Goal: Transaction & Acquisition: Register for event/course

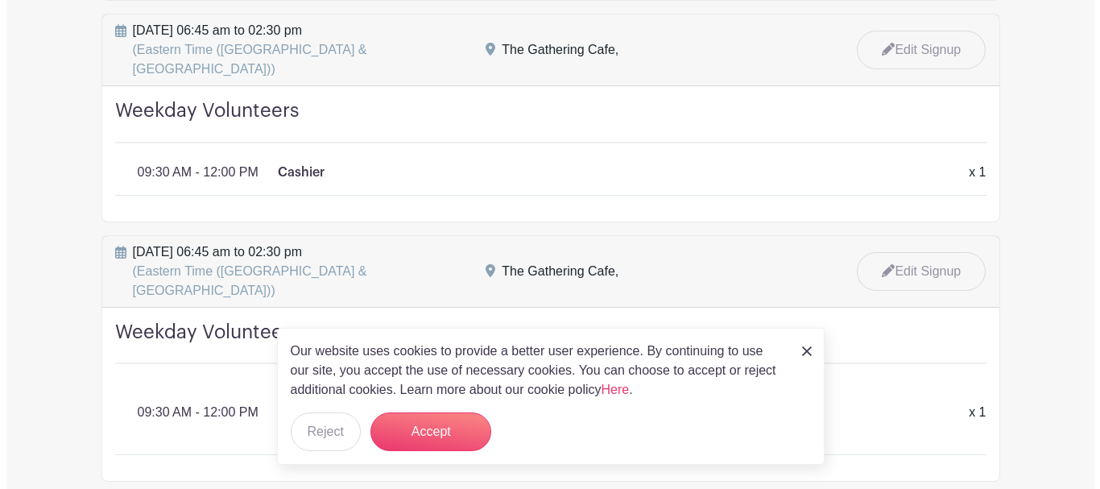
scroll to position [1691, 0]
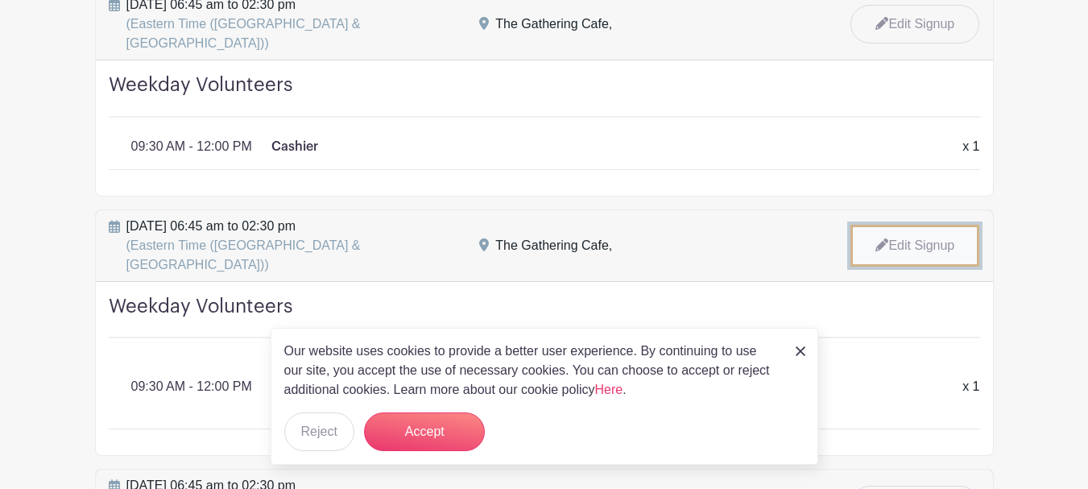
click at [919, 225] on link "Edit Signup" at bounding box center [914, 246] width 129 height 42
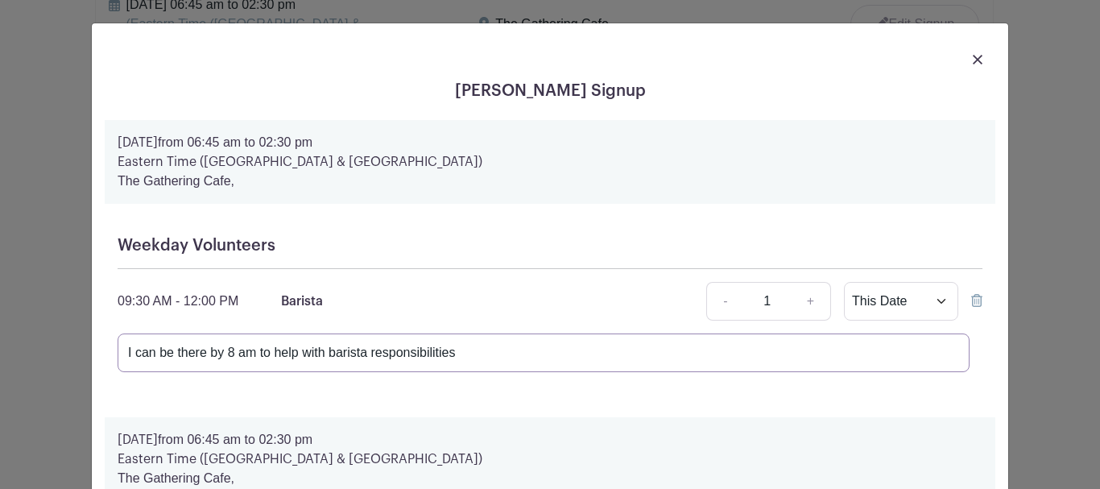
drag, startPoint x: 477, startPoint y: 349, endPoint x: 117, endPoint y: 352, distance: 360.0
click at [118, 352] on input "I can be there by 8 am to help with barista responsibilities" at bounding box center [544, 352] width 852 height 39
type input "W"
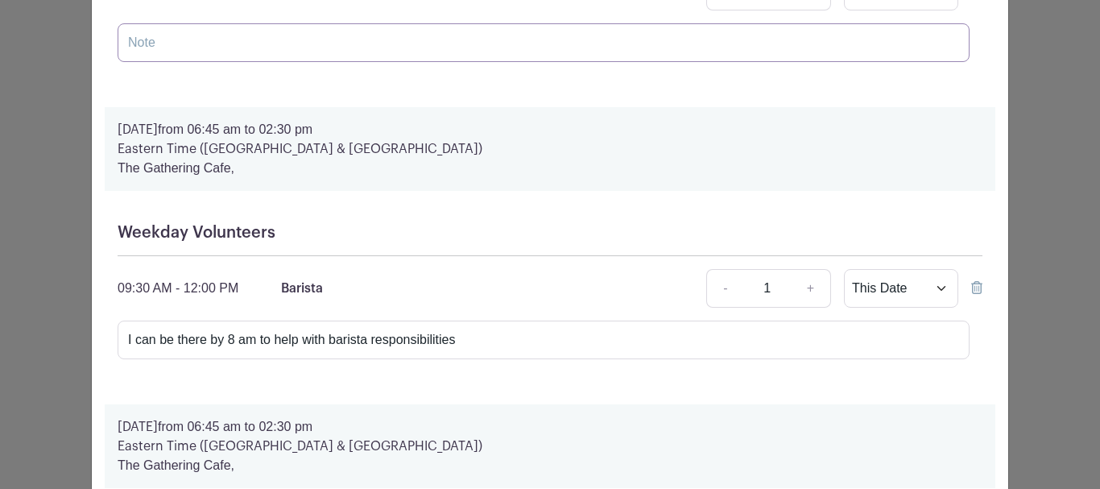
scroll to position [403, 0]
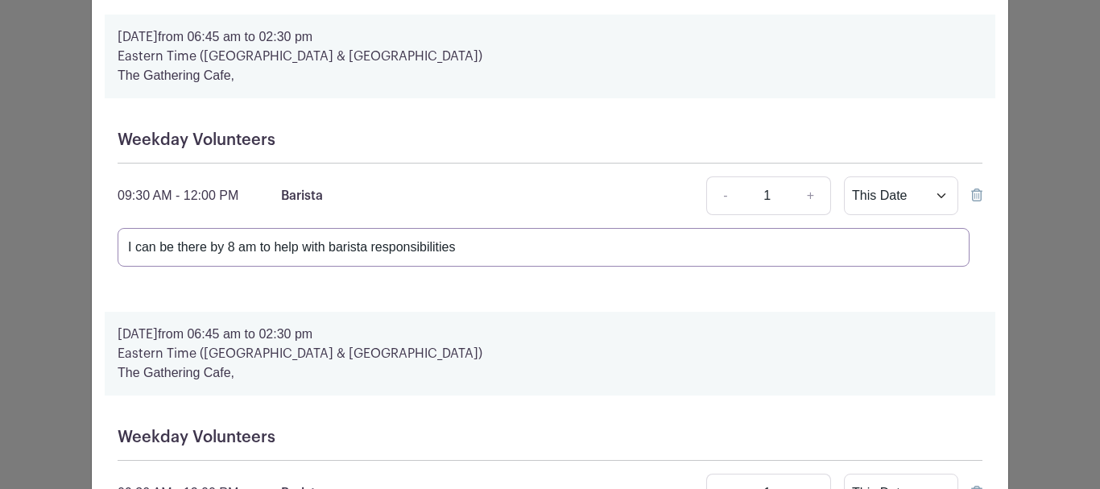
drag, startPoint x: 473, startPoint y: 254, endPoint x: 56, endPoint y: 250, distance: 418.0
click at [56, 253] on div "[PERSON_NAME] Signup [DATE] 06:45 am to 02:30 pm Eastern Time (US & [GEOGRAPHIC…" at bounding box center [550, 244] width 1100 height 489
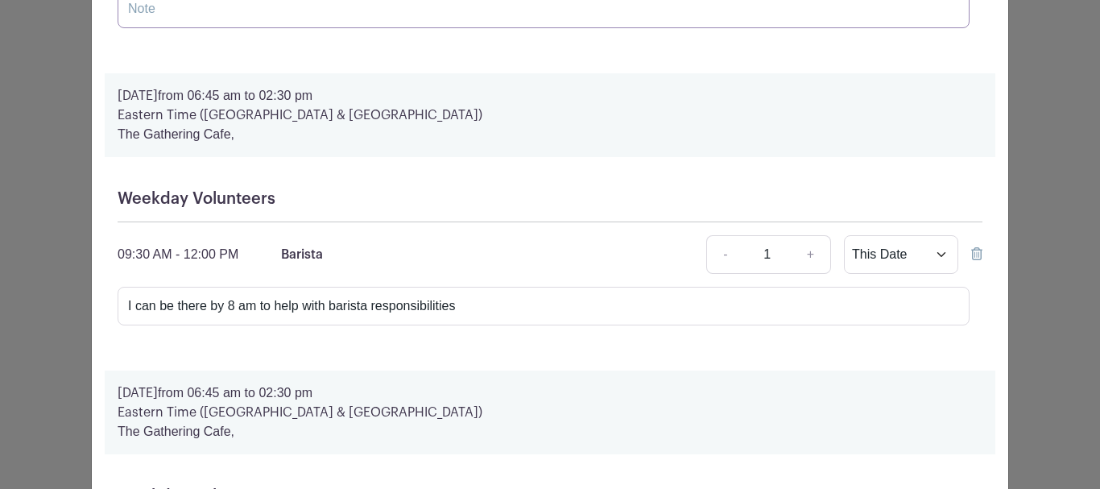
scroll to position [644, 0]
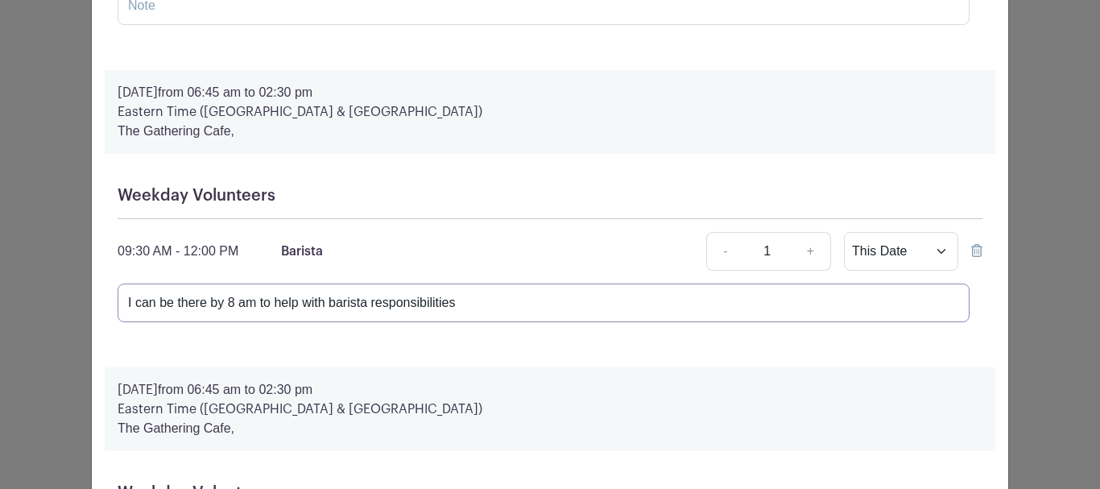
drag, startPoint x: 461, startPoint y: 300, endPoint x: 0, endPoint y: 306, distance: 461.5
click at [0, 309] on div "[PERSON_NAME] Signup [DATE] 06:45 am to 02:30 pm Eastern Time (US & [GEOGRAPHIC…" at bounding box center [550, 244] width 1100 height 489
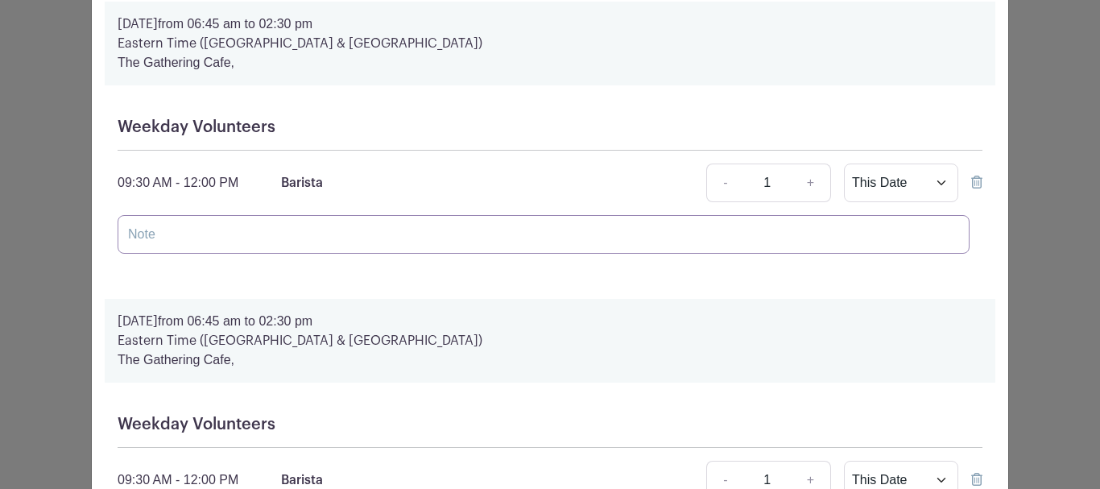
scroll to position [805, 0]
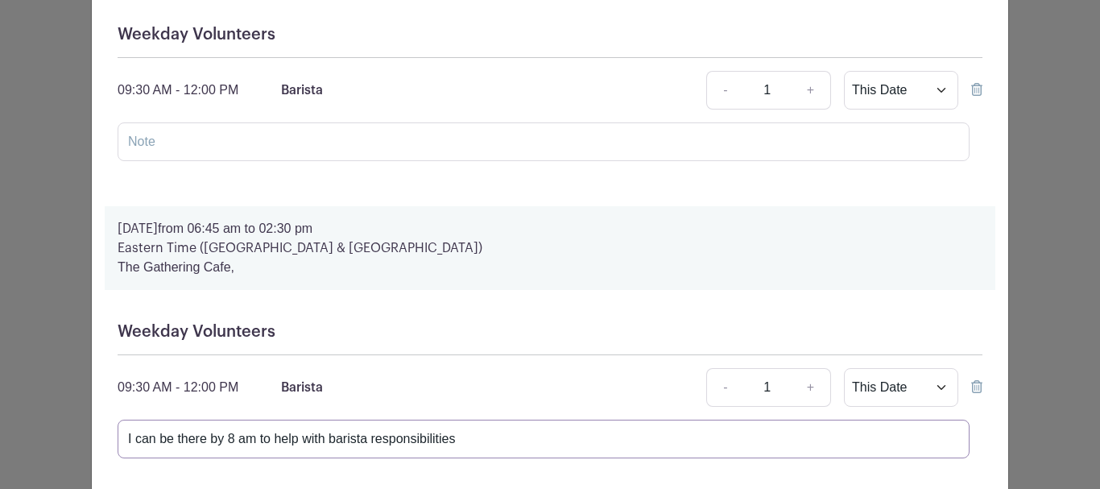
drag, startPoint x: 469, startPoint y: 439, endPoint x: 1, endPoint y: 438, distance: 468.7
click at [1, 438] on div "[PERSON_NAME] Signup [DATE] 06:45 am to 02:30 pm Eastern Time (US & [GEOGRAPHIC…" at bounding box center [550, 244] width 1100 height 489
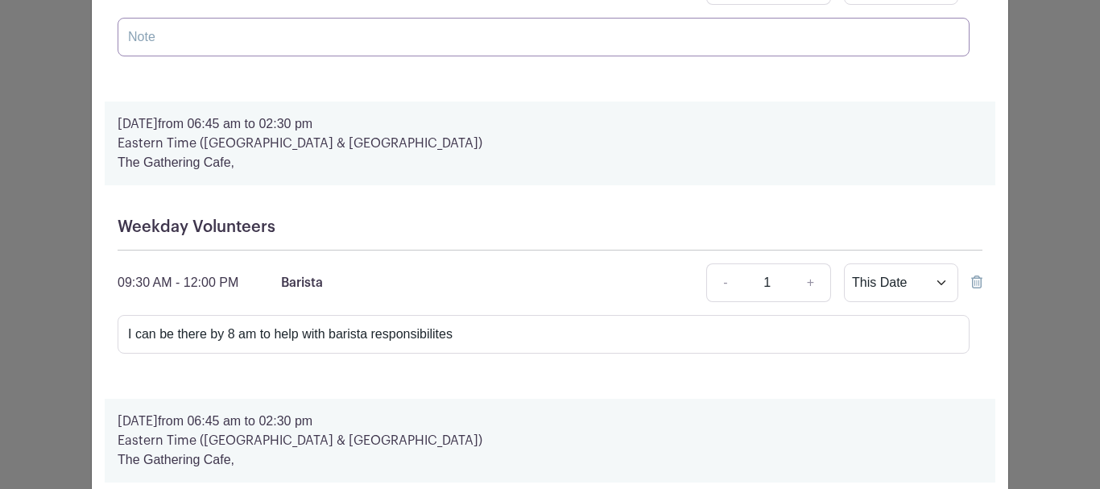
scroll to position [1208, 0]
drag, startPoint x: 463, startPoint y: 334, endPoint x: 28, endPoint y: 320, distance: 435.1
click at [29, 320] on div "[PERSON_NAME] Signup [DATE] 06:45 am to 02:30 pm Eastern Time (US & [GEOGRAPHIC…" at bounding box center [550, 244] width 1100 height 489
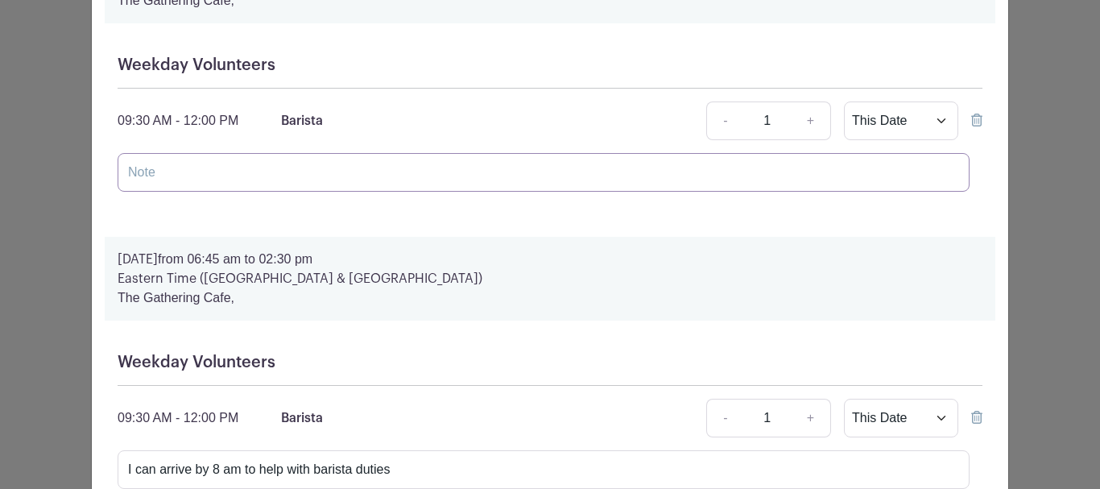
scroll to position [1530, 0]
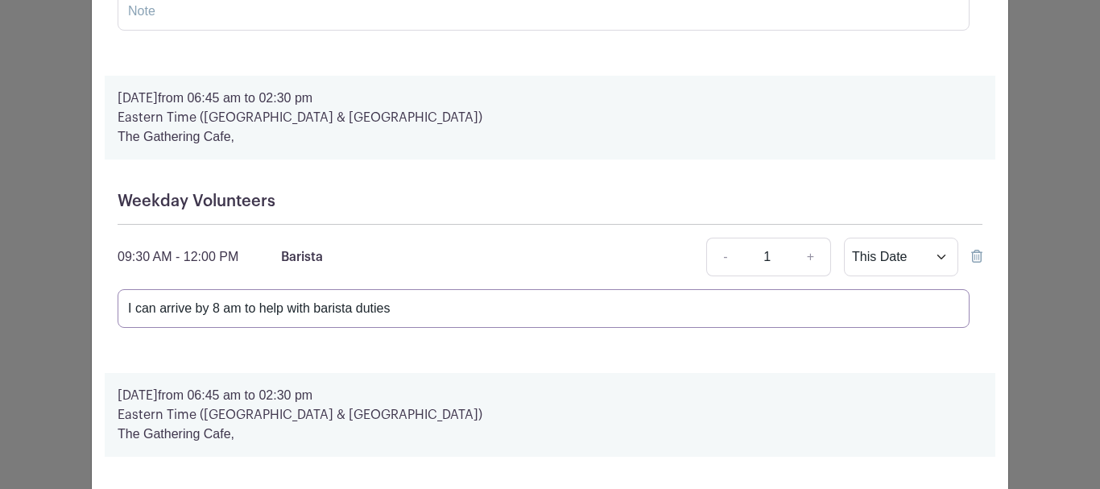
drag, startPoint x: 402, startPoint y: 299, endPoint x: 10, endPoint y: 283, distance: 392.5
click at [8, 299] on div "[PERSON_NAME] Signup [DATE] 06:45 am to 02:30 pm Eastern Time (US & [GEOGRAPHIC…" at bounding box center [550, 244] width 1100 height 489
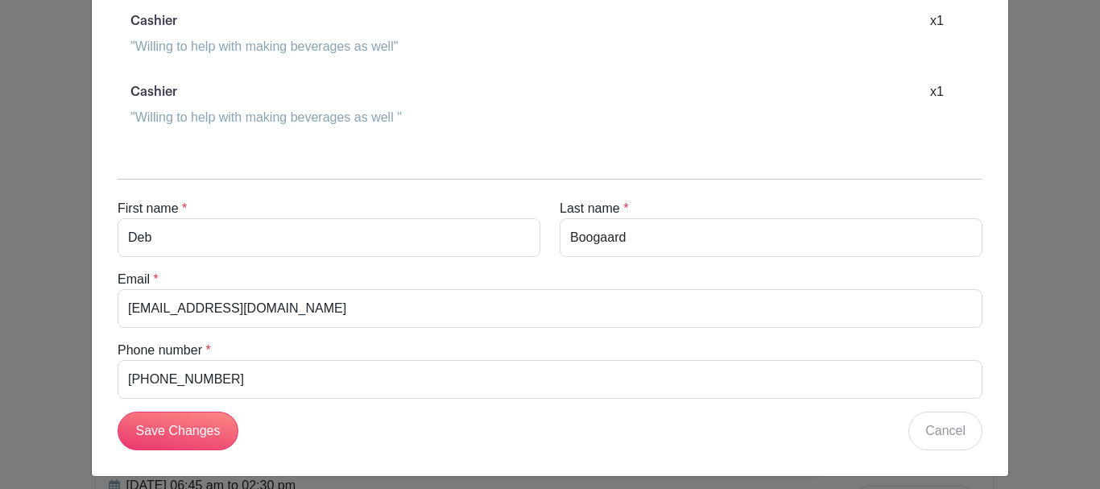
scroll to position [3473, 0]
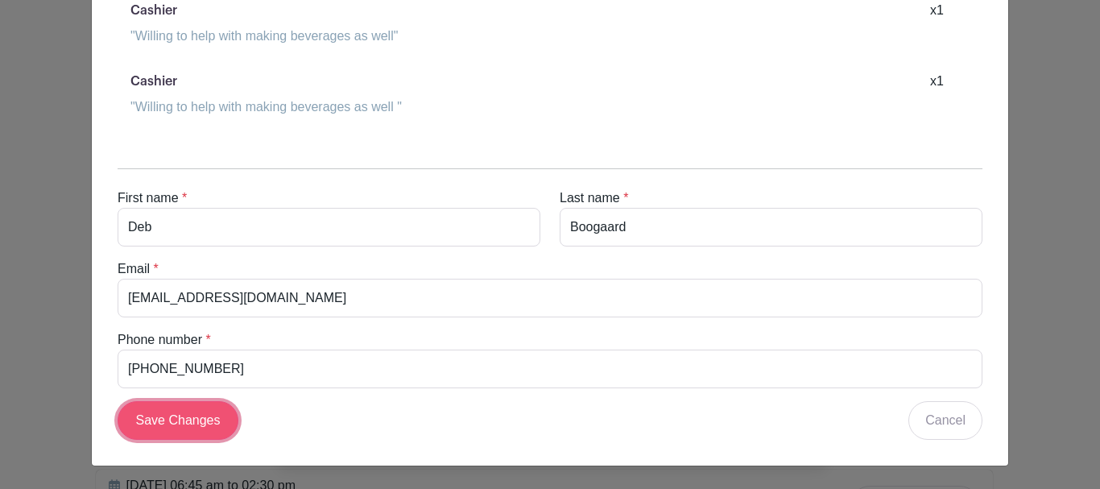
click at [172, 418] on input "Save Changes" at bounding box center [178, 420] width 121 height 39
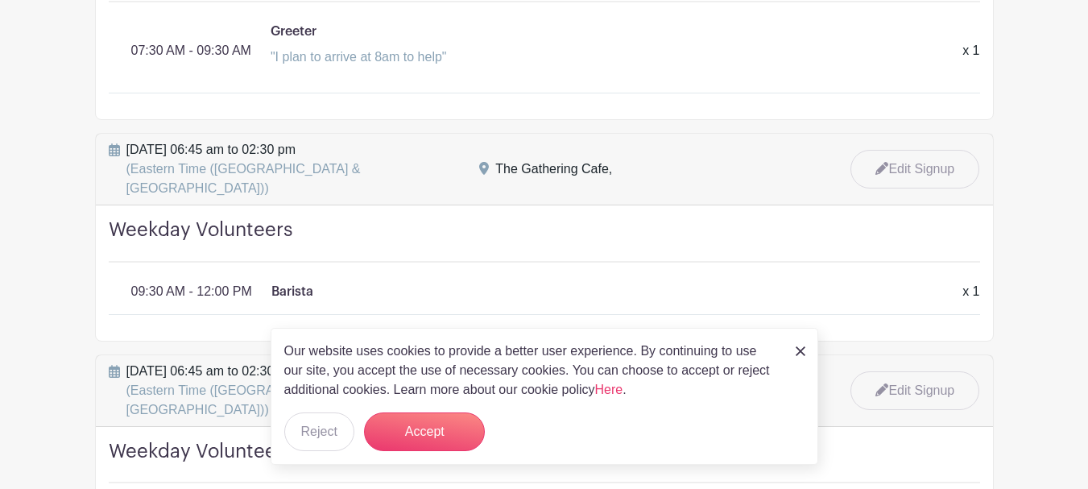
scroll to position [403, 0]
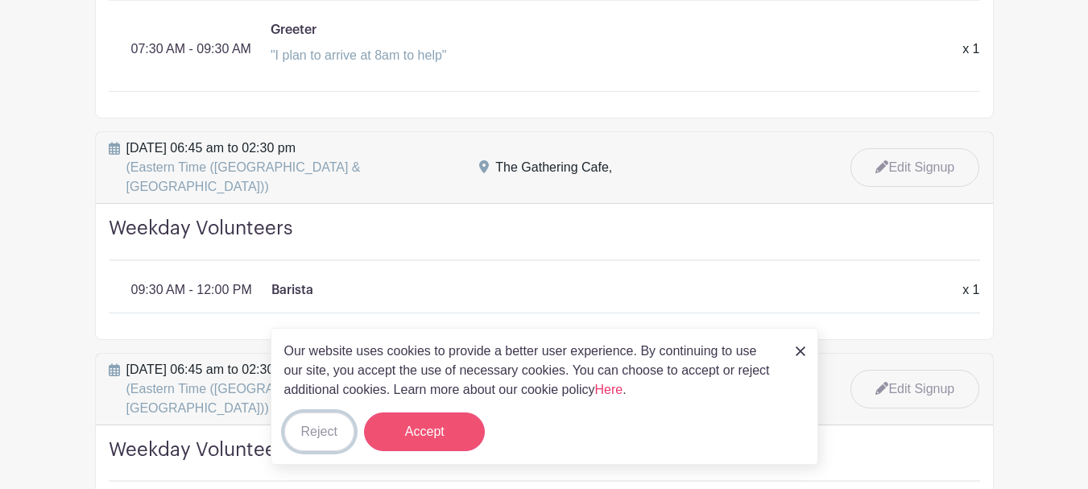
drag, startPoint x: 331, startPoint y: 440, endPoint x: 378, endPoint y: 432, distance: 47.3
click at [331, 440] on button "Reject" at bounding box center [319, 431] width 70 height 39
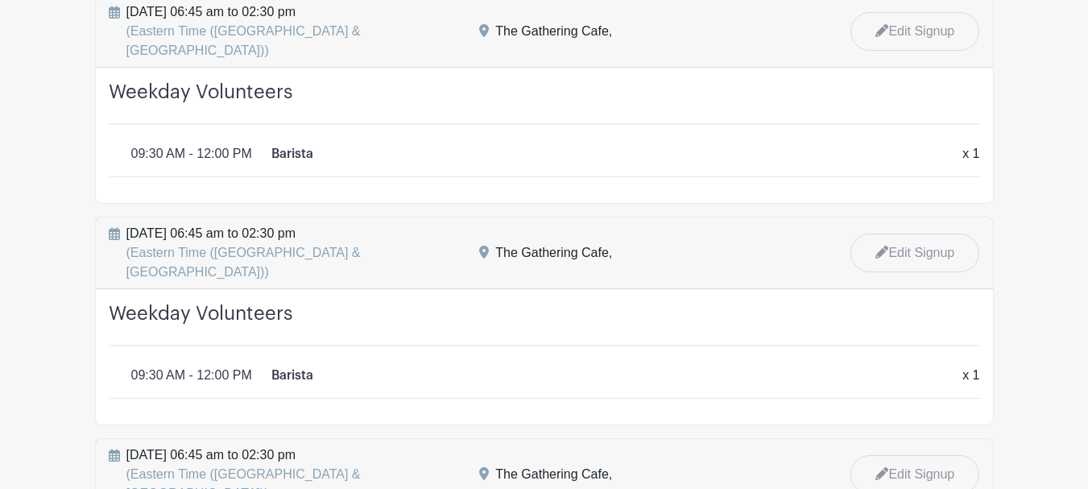
scroll to position [2094, 0]
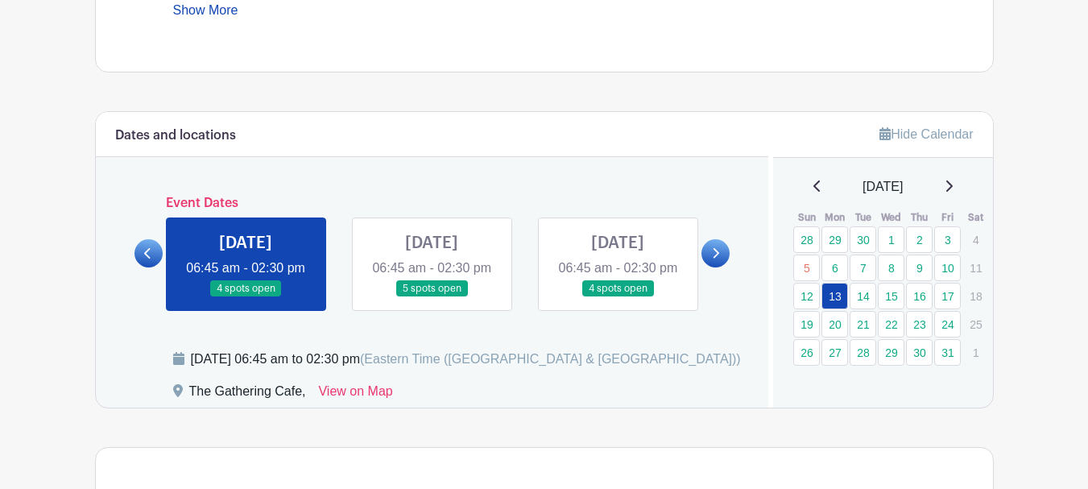
scroll to position [805, 0]
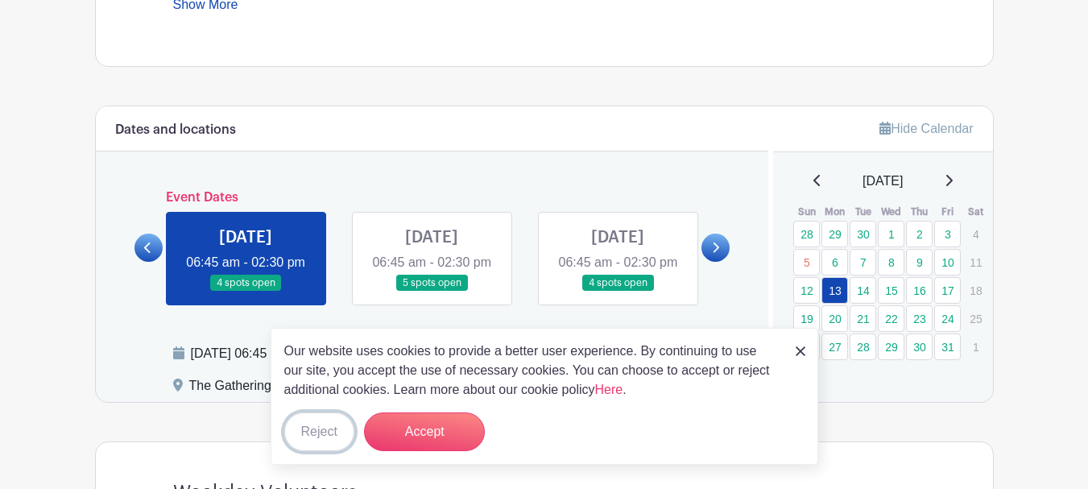
drag, startPoint x: 325, startPoint y: 425, endPoint x: 345, endPoint y: 422, distance: 20.4
click at [325, 425] on button "Reject" at bounding box center [319, 431] width 70 height 39
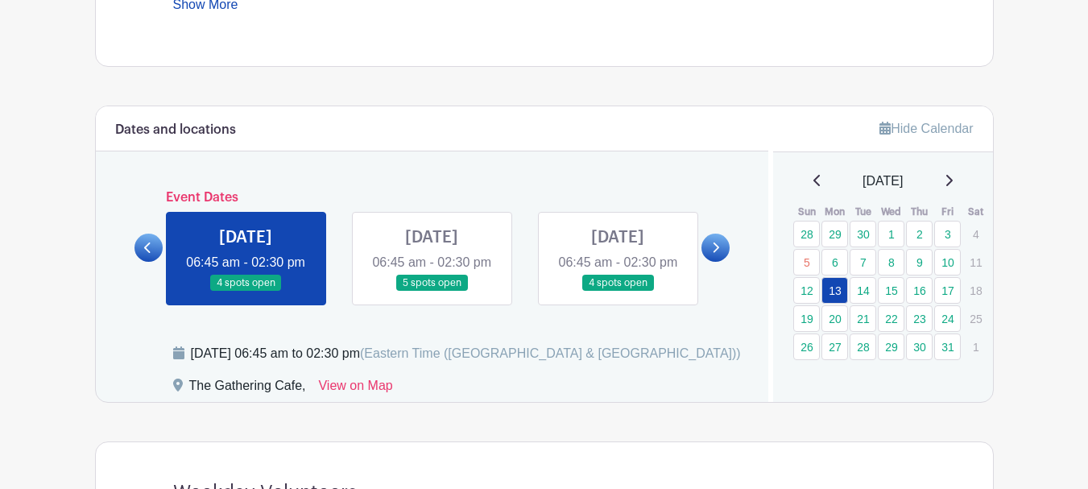
click at [718, 253] on icon at bounding box center [716, 247] width 6 height 10
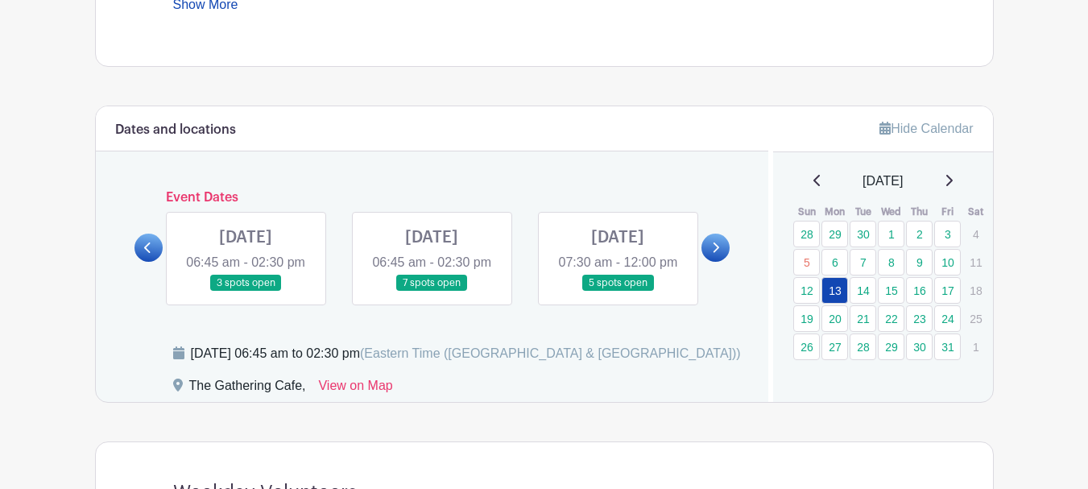
click at [432, 292] on link at bounding box center [432, 292] width 0 height 0
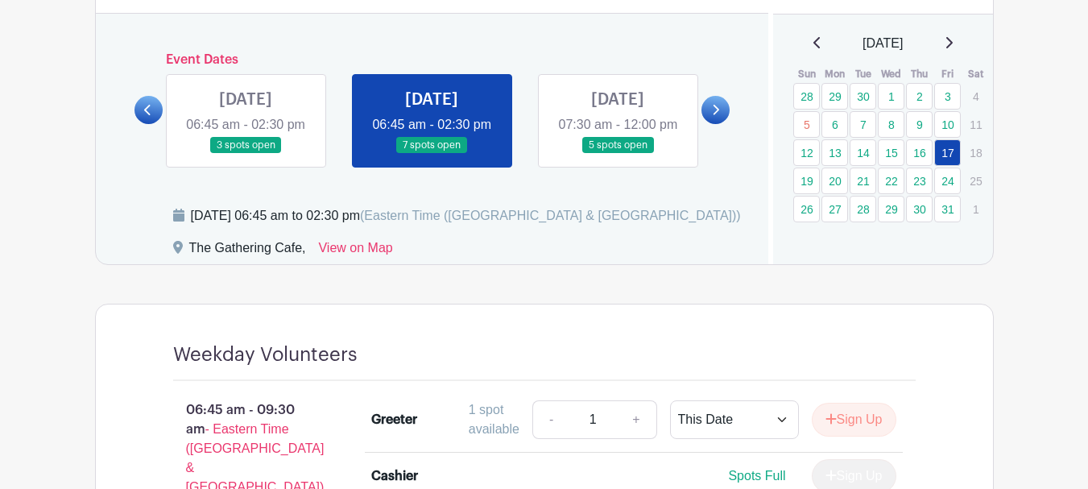
scroll to position [936, 0]
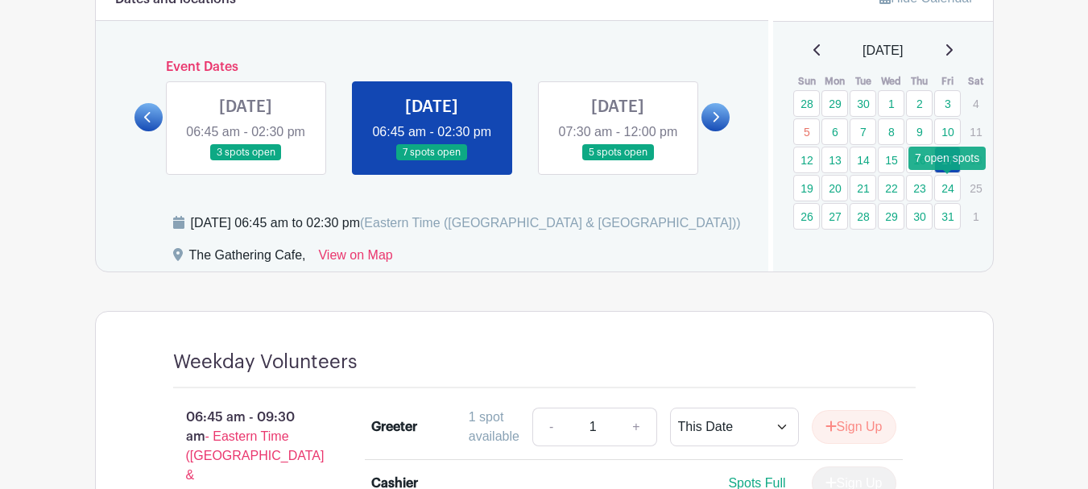
click at [942, 190] on link "24" at bounding box center [947, 188] width 27 height 27
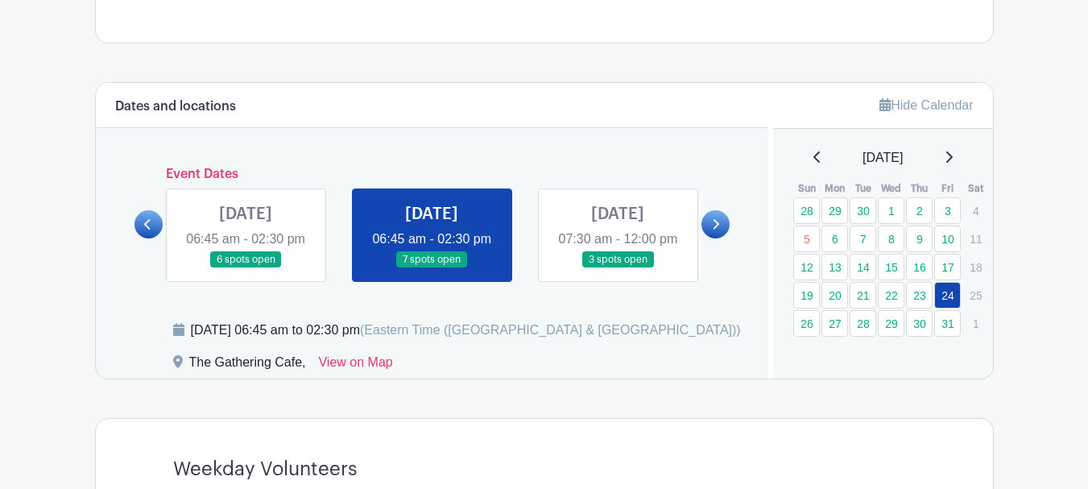
scroll to position [775, 0]
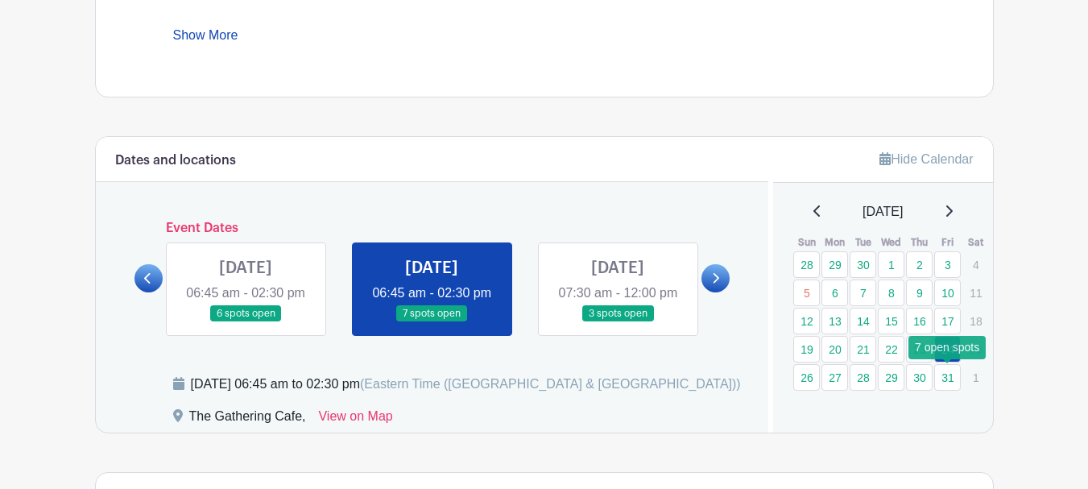
click at [950, 371] on link "31" at bounding box center [947, 377] width 27 height 27
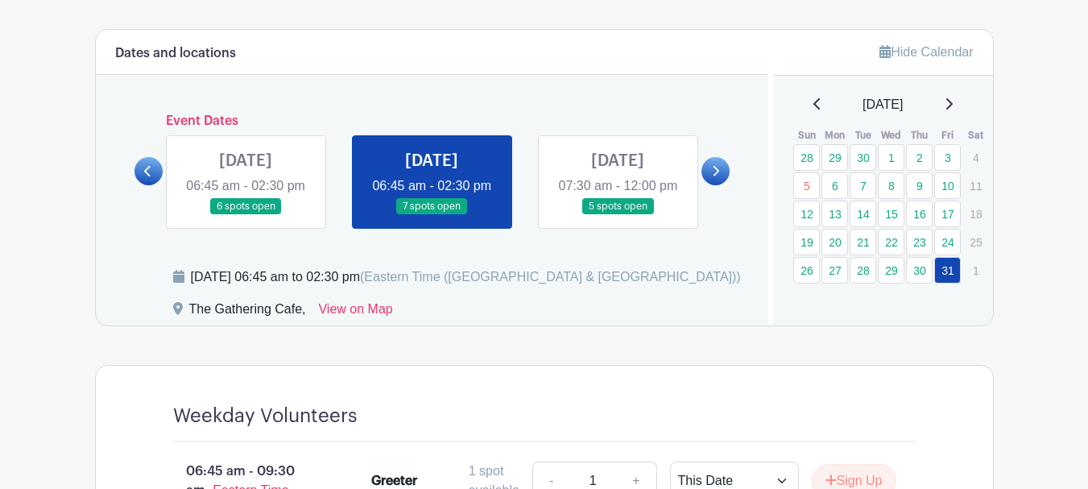
scroll to position [855, 0]
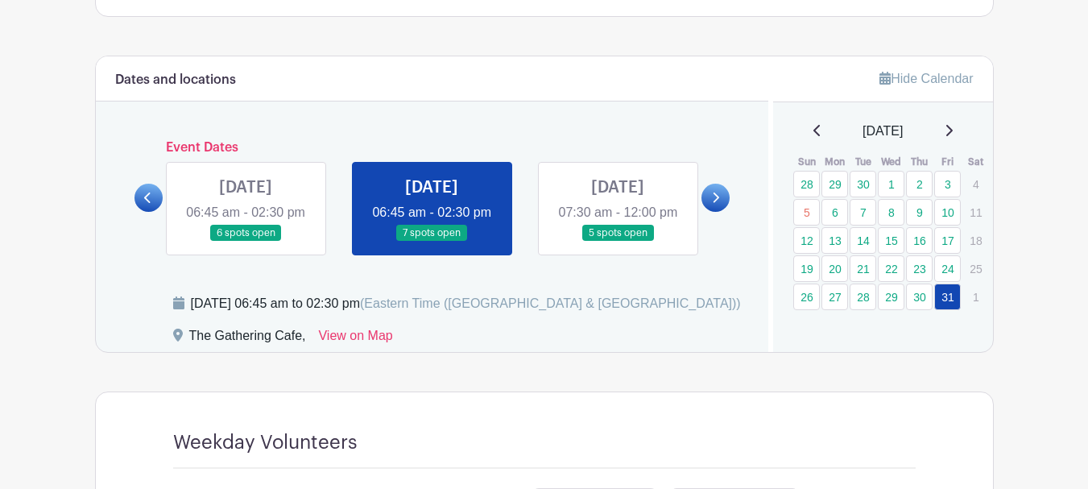
click at [953, 132] on icon at bounding box center [949, 130] width 8 height 13
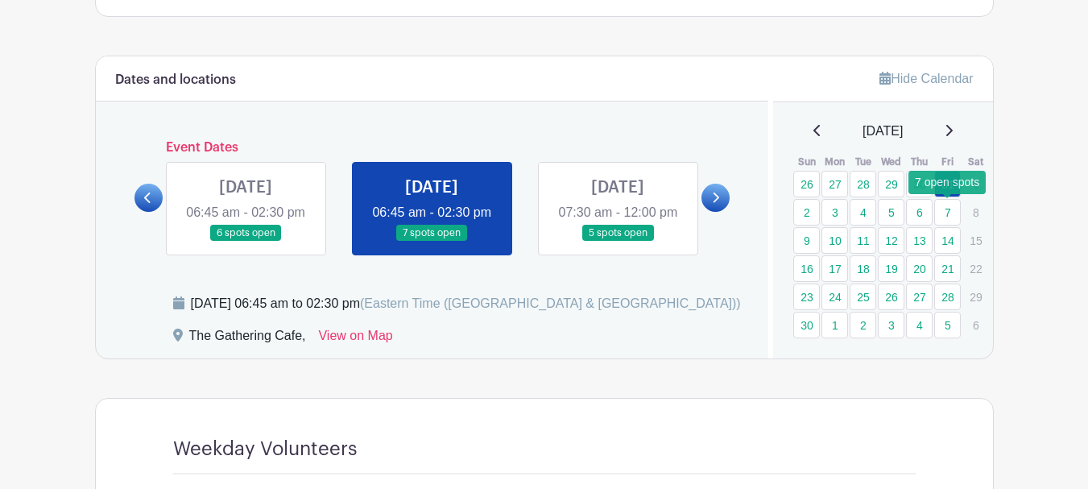
click at [952, 213] on link "7" at bounding box center [947, 212] width 27 height 27
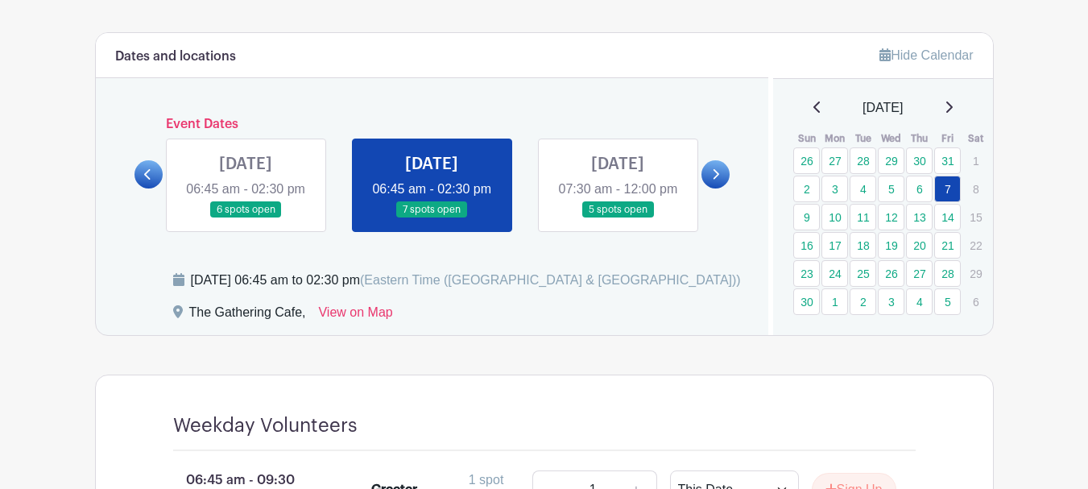
scroll to position [855, 0]
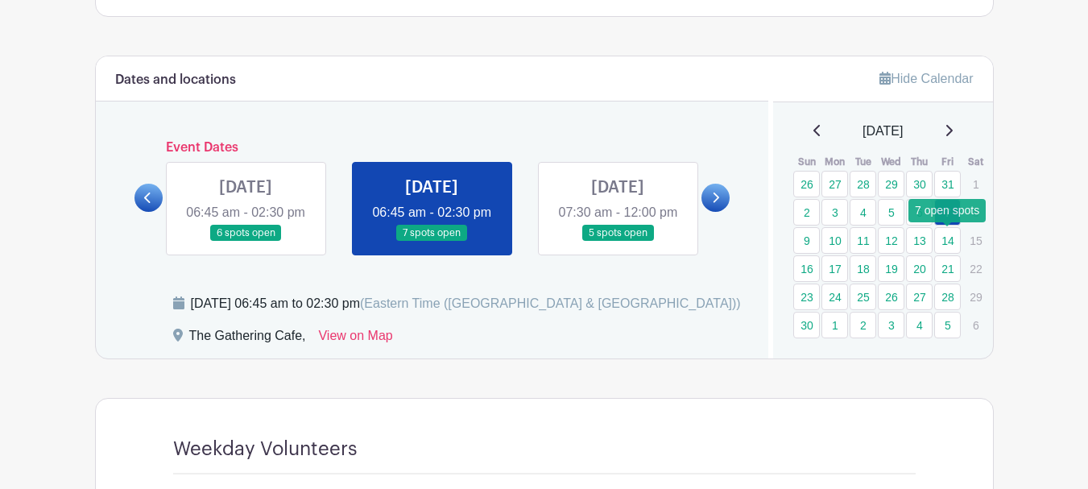
click at [952, 237] on link "14" at bounding box center [947, 240] width 27 height 27
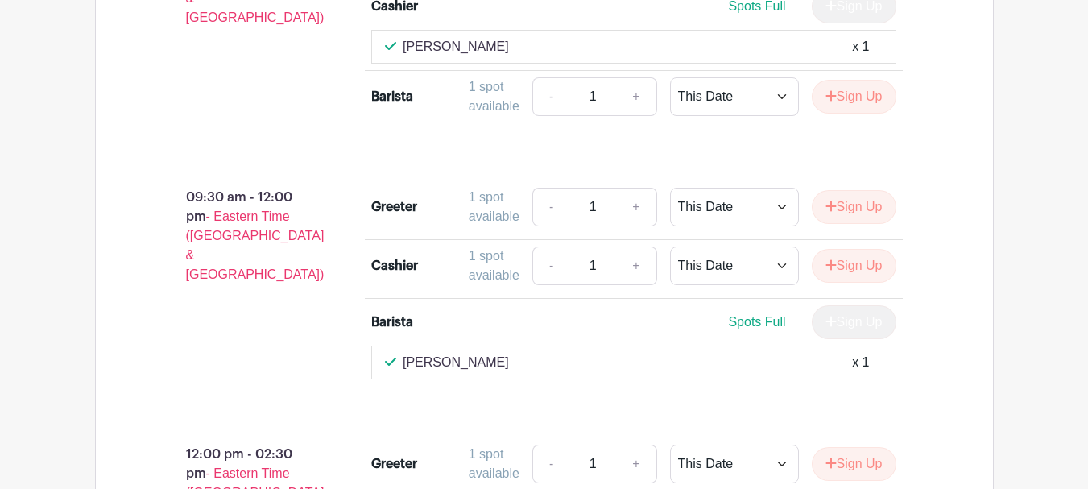
scroll to position [1419, 0]
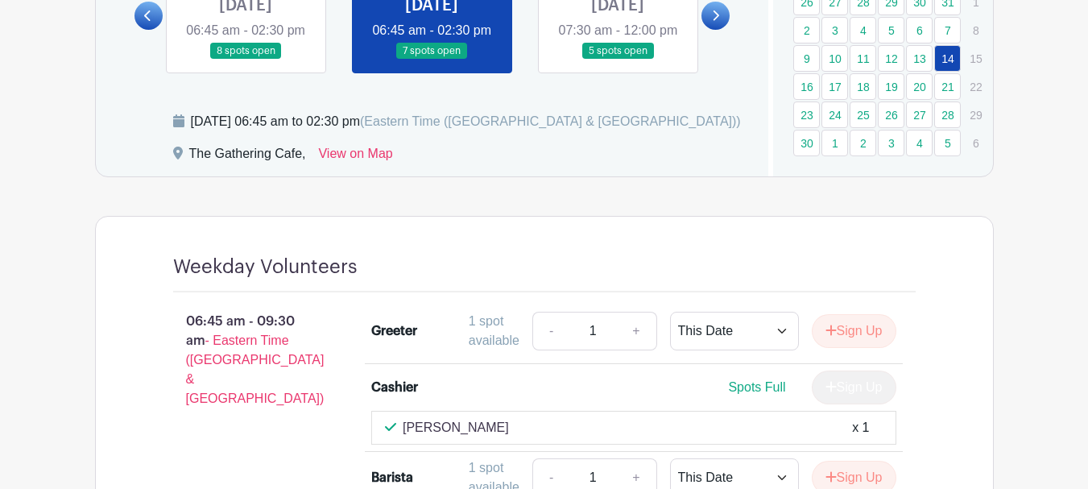
scroll to position [1016, 0]
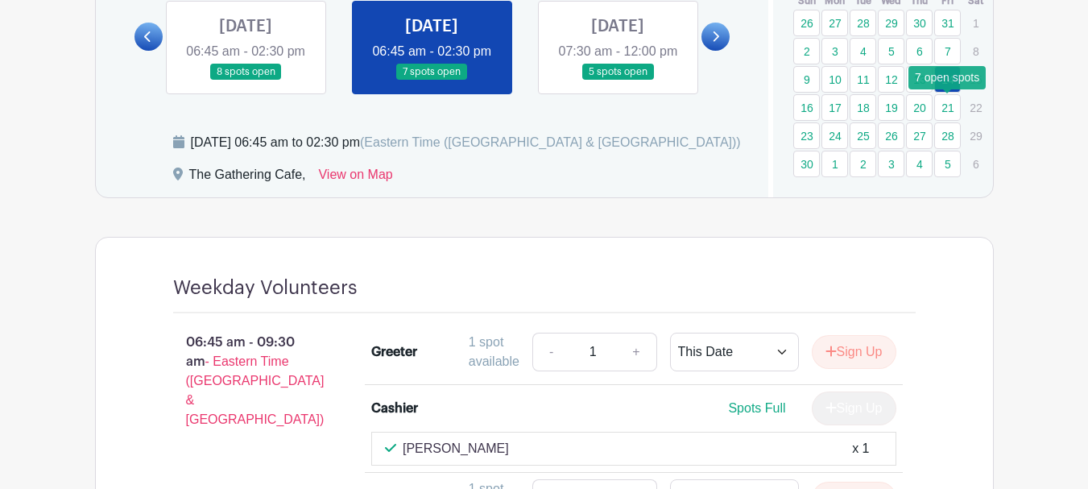
click at [947, 101] on link "21" at bounding box center [947, 107] width 27 height 27
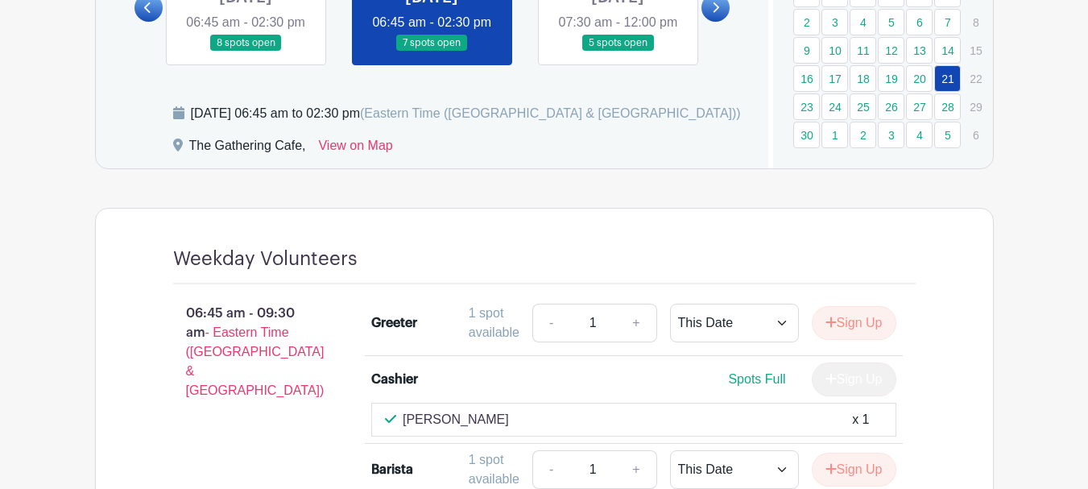
scroll to position [1016, 0]
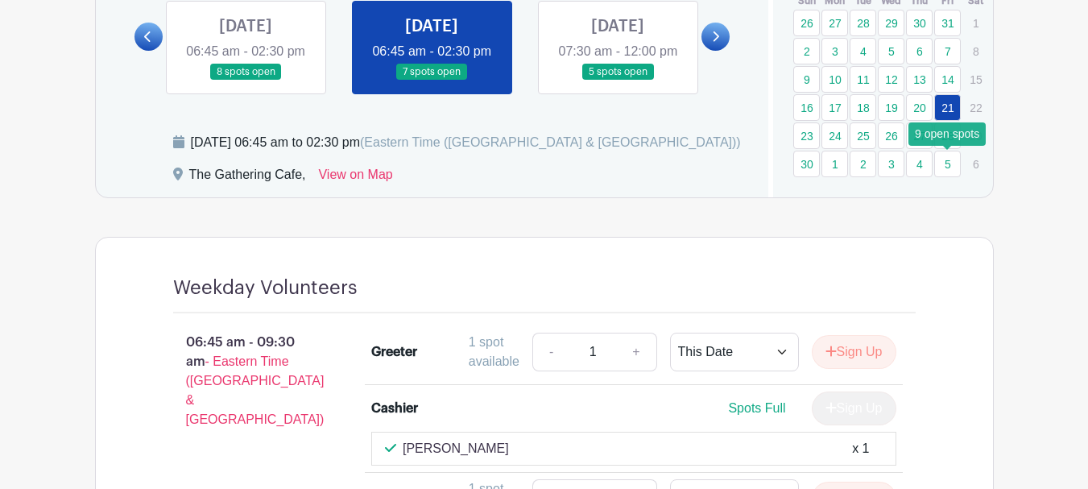
click at [954, 159] on link "5" at bounding box center [947, 164] width 27 height 27
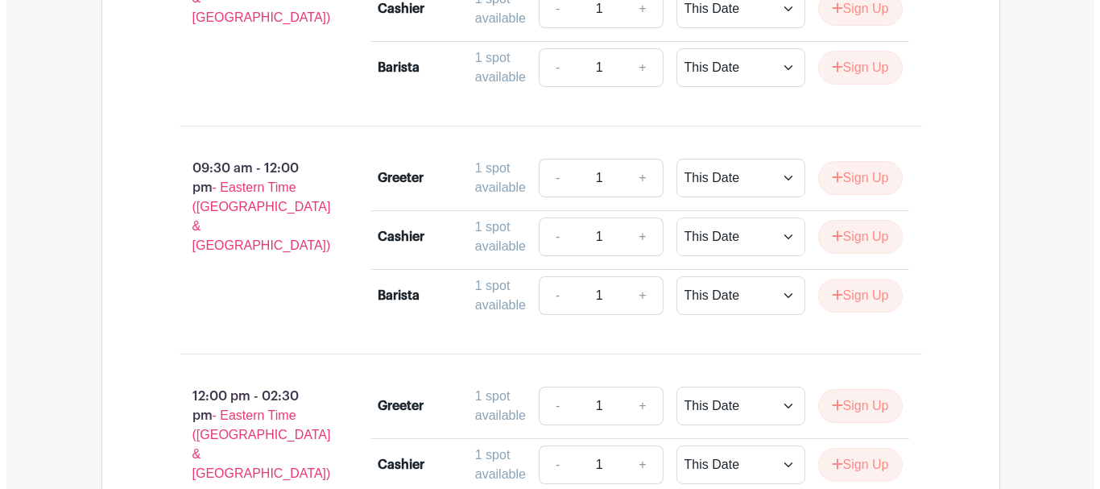
scroll to position [1419, 0]
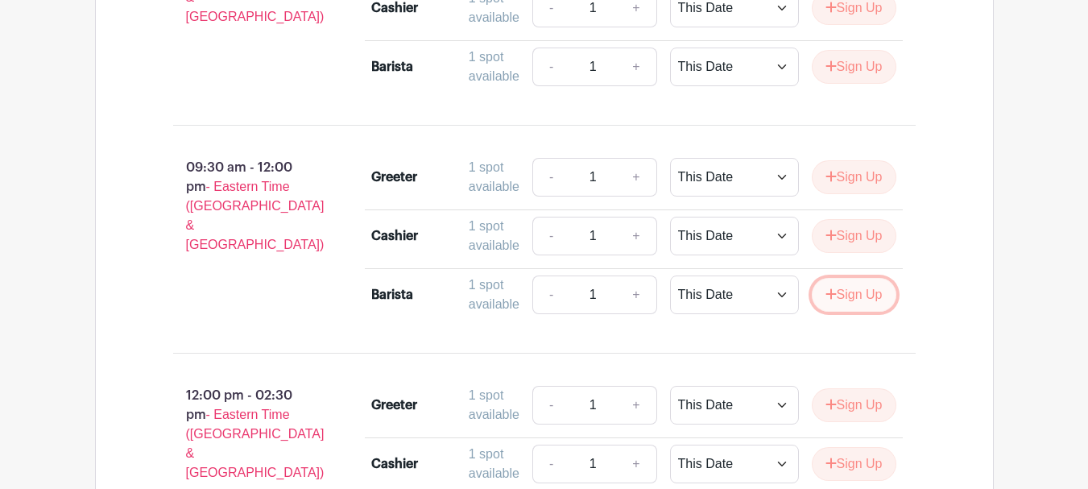
click at [857, 308] on button "Sign Up" at bounding box center [854, 295] width 85 height 34
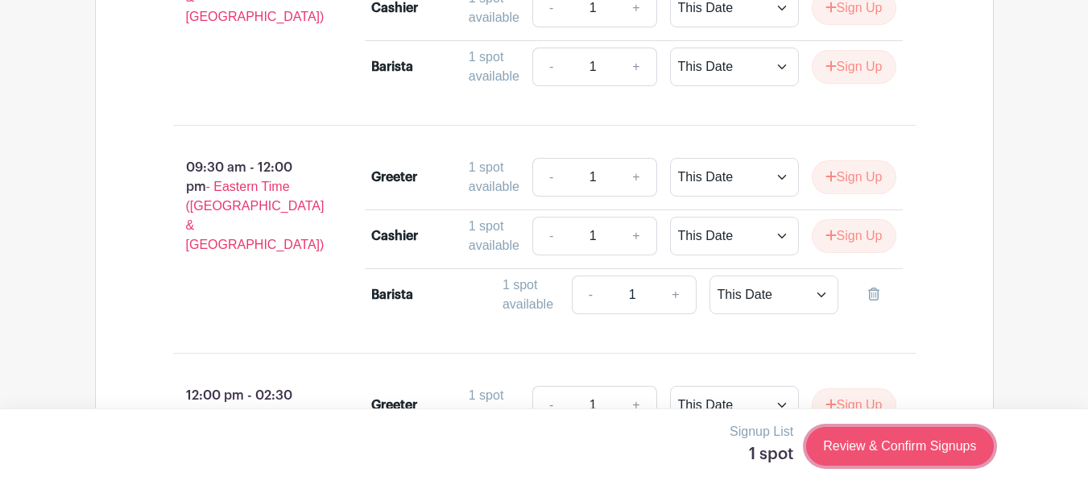
click at [895, 450] on link "Review & Confirm Signups" at bounding box center [899, 446] width 187 height 39
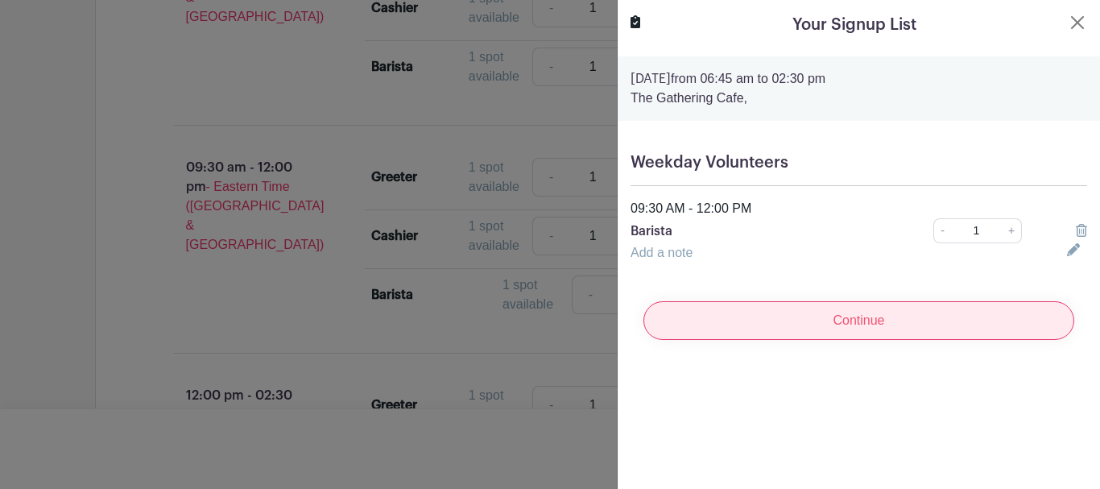
click at [858, 316] on input "Continue" at bounding box center [858, 320] width 431 height 39
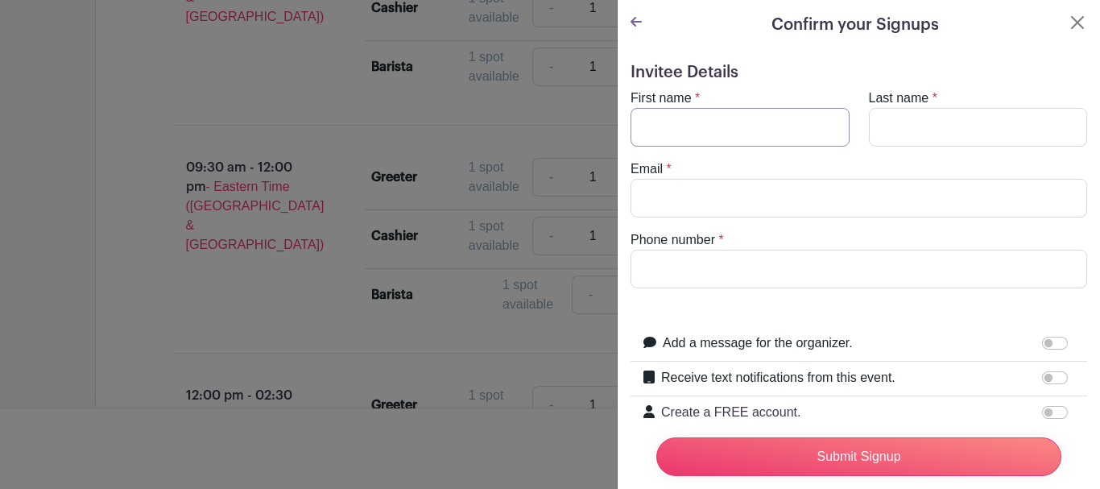
click at [738, 122] on input "First name" at bounding box center [740, 127] width 219 height 39
type input "Deb"
click at [879, 114] on input "Last name" at bounding box center [978, 127] width 219 height 39
type input "Boogaard"
click at [798, 184] on input "Email" at bounding box center [859, 198] width 457 height 39
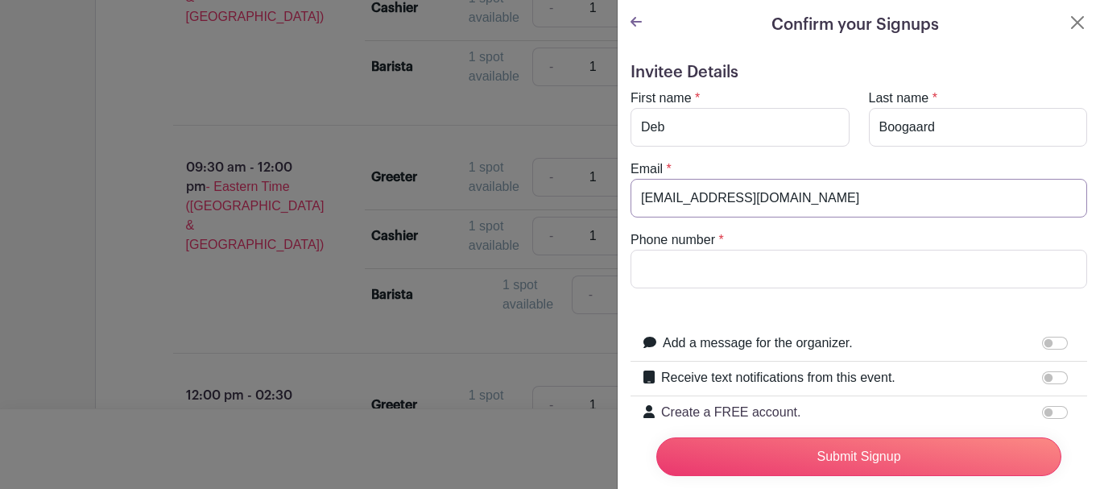
type input "[EMAIL_ADDRESS][DOMAIN_NAME]"
click at [804, 279] on input "Phone number" at bounding box center [859, 269] width 457 height 39
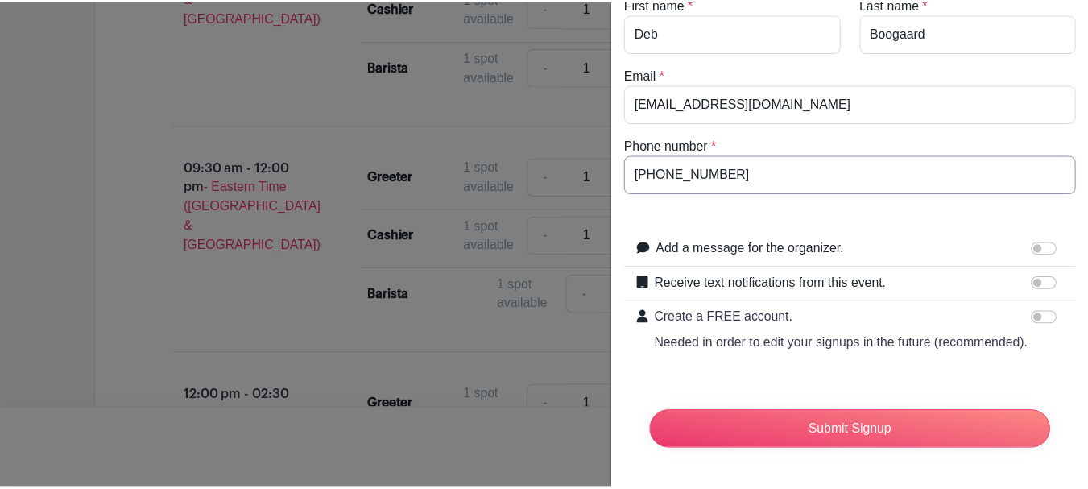
scroll to position [126, 0]
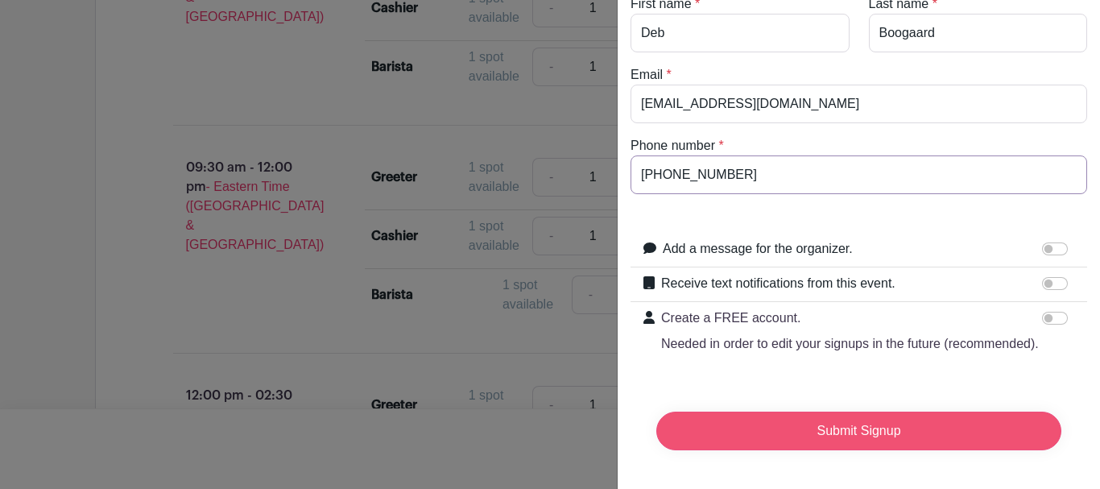
type input "[PHONE_NUMBER]"
click at [850, 424] on input "Submit Signup" at bounding box center [858, 430] width 405 height 39
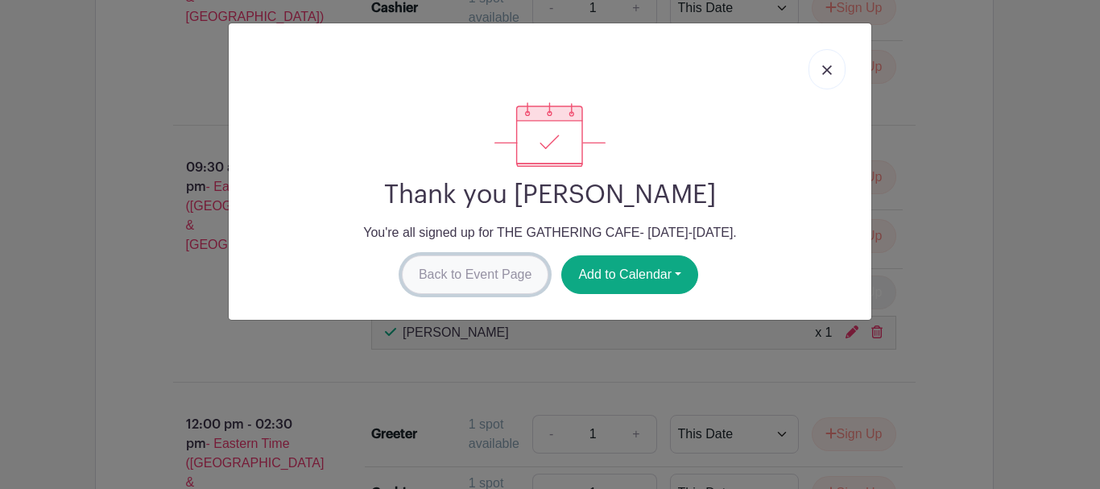
click at [498, 276] on link "Back to Event Page" at bounding box center [475, 274] width 147 height 39
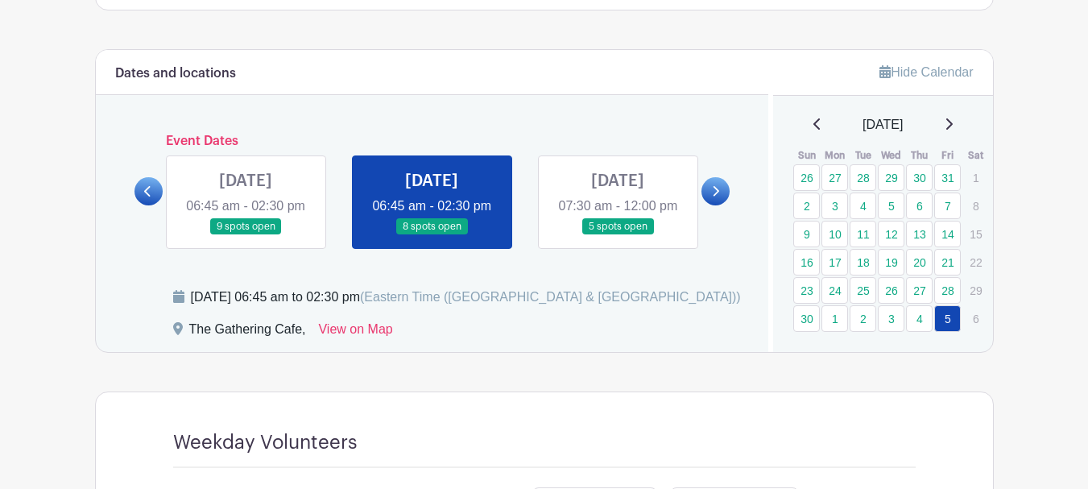
scroll to position [855, 0]
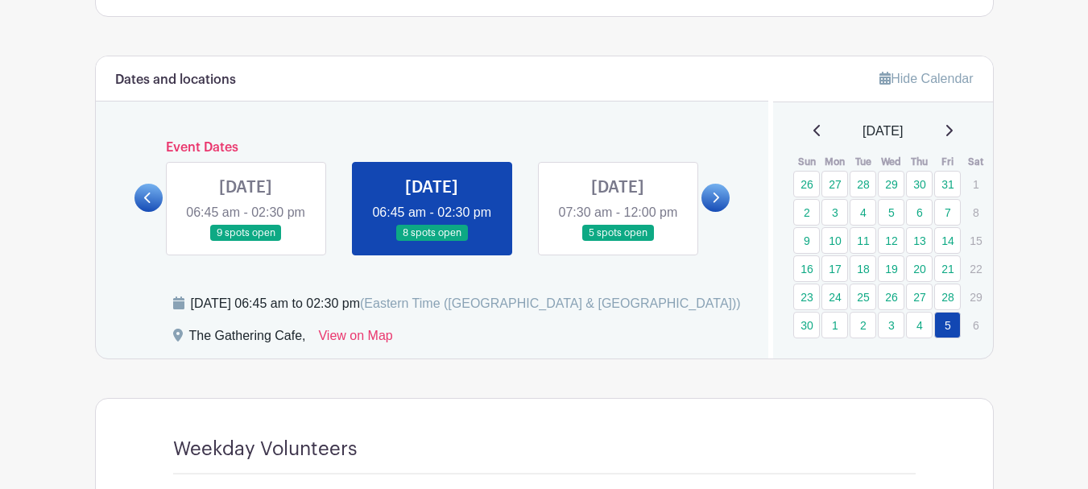
click at [953, 125] on icon at bounding box center [949, 130] width 8 height 13
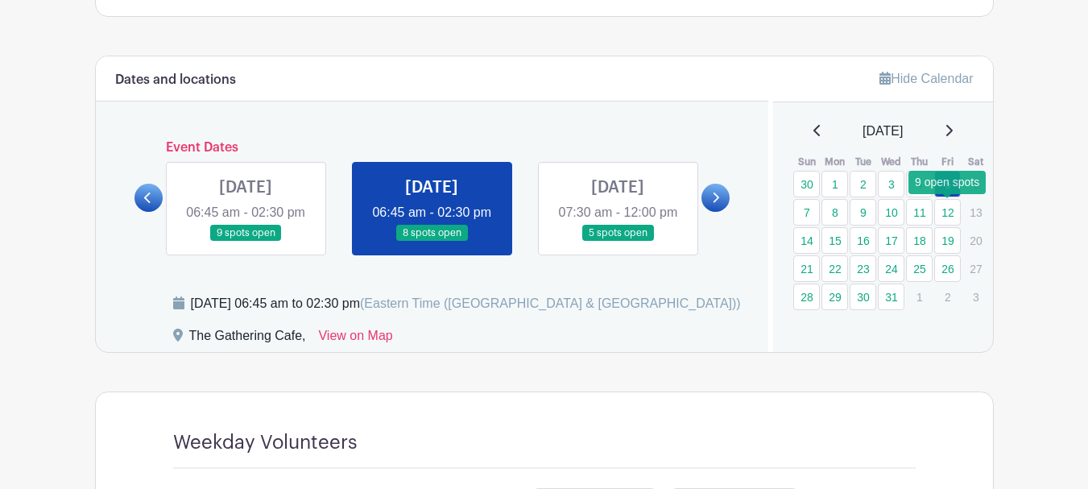
click at [945, 213] on link "12" at bounding box center [947, 212] width 27 height 27
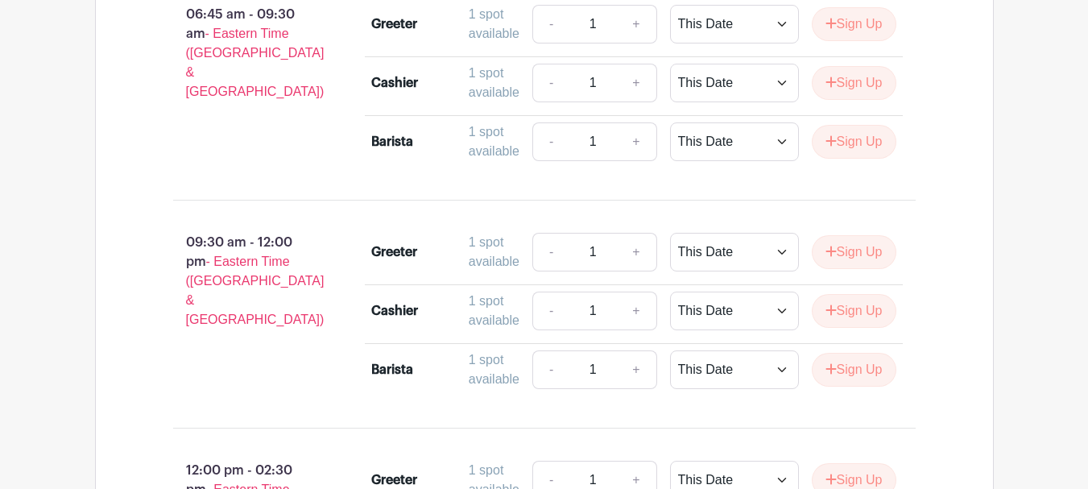
scroll to position [1419, 0]
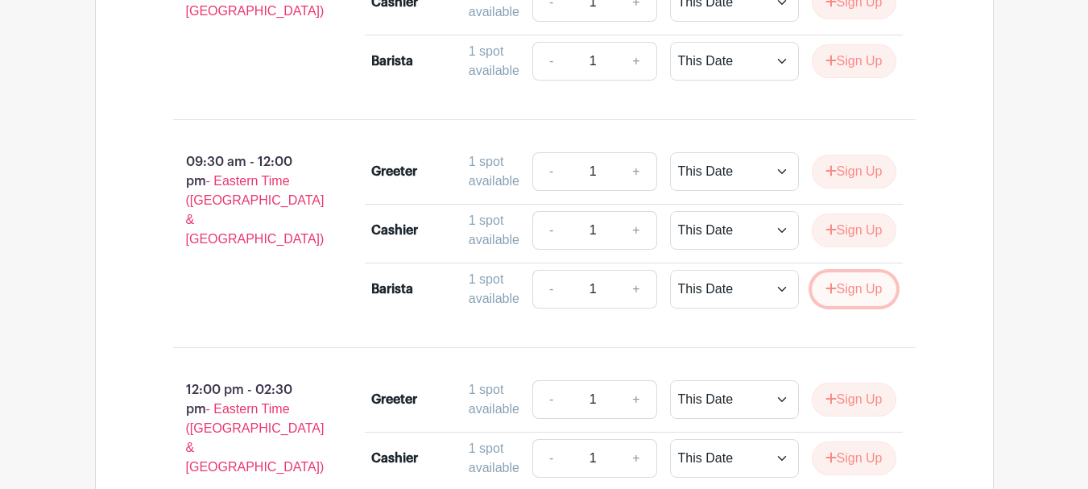
click at [849, 306] on button "Sign Up" at bounding box center [854, 289] width 85 height 34
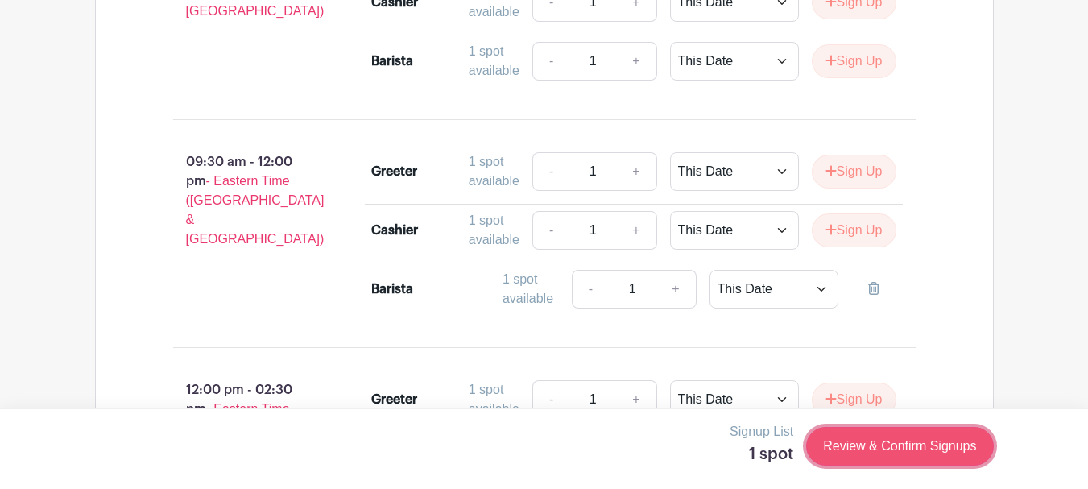
click at [876, 443] on link "Review & Confirm Signups" at bounding box center [899, 446] width 187 height 39
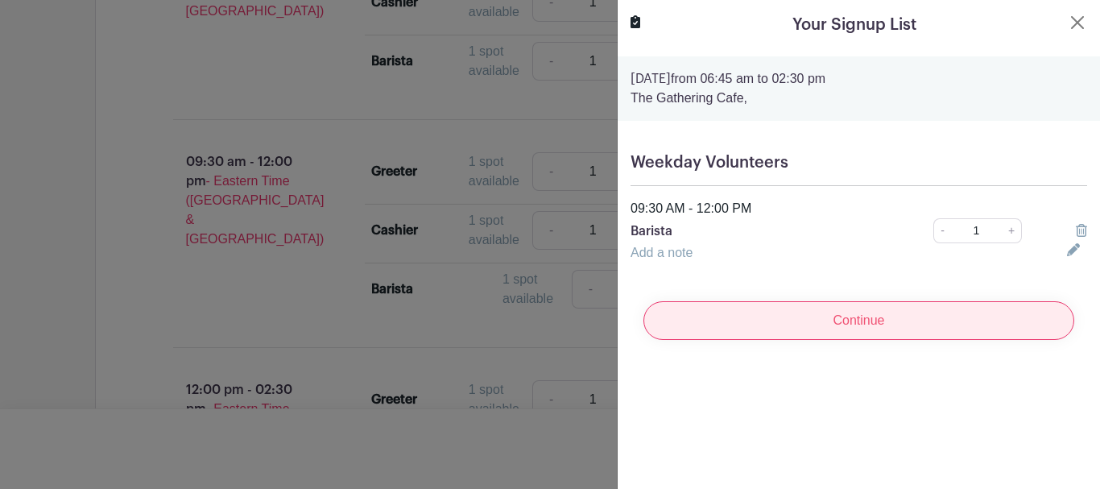
click at [817, 311] on input "Continue" at bounding box center [858, 320] width 431 height 39
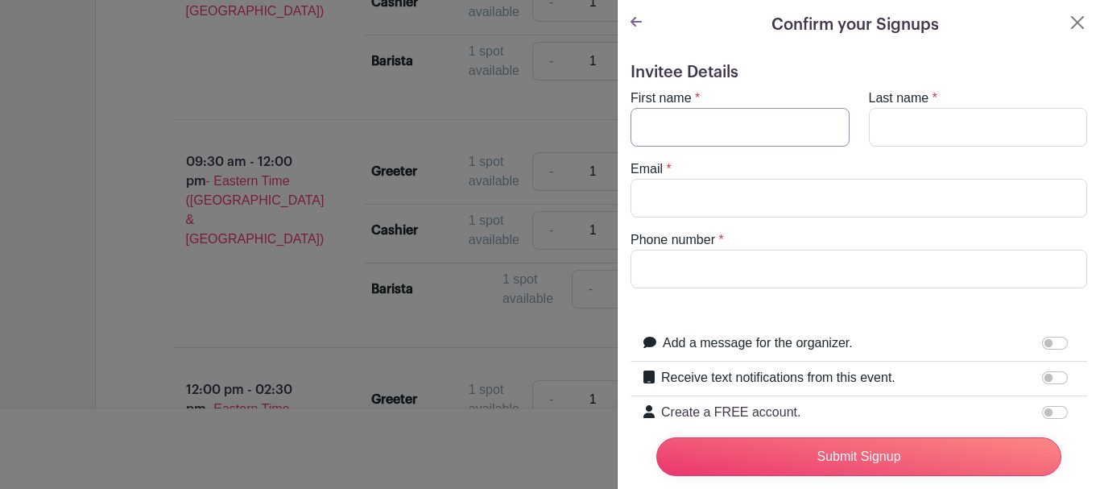
click at [754, 138] on input "First name" at bounding box center [740, 127] width 219 height 39
type input "Deb"
click at [922, 130] on input "Last name" at bounding box center [978, 127] width 219 height 39
type input "Boogaard"
click at [859, 191] on input "Email" at bounding box center [859, 198] width 457 height 39
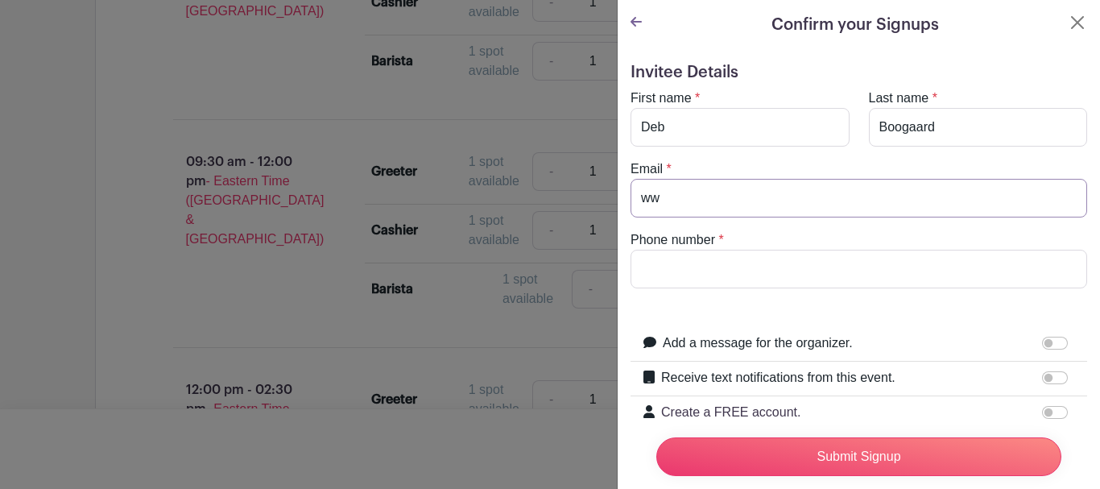
type input "w"
type input "[EMAIL_ADDRESS][DOMAIN_NAME]"
click at [817, 259] on input "Phone number" at bounding box center [859, 269] width 457 height 39
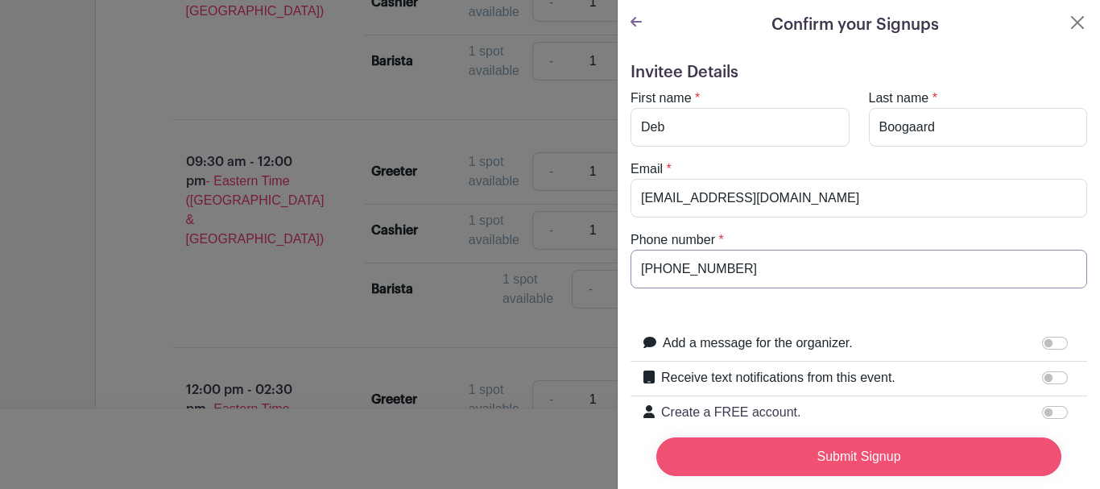
type input "[PHONE_NUMBER]"
click at [874, 438] on input "Submit Signup" at bounding box center [858, 456] width 405 height 39
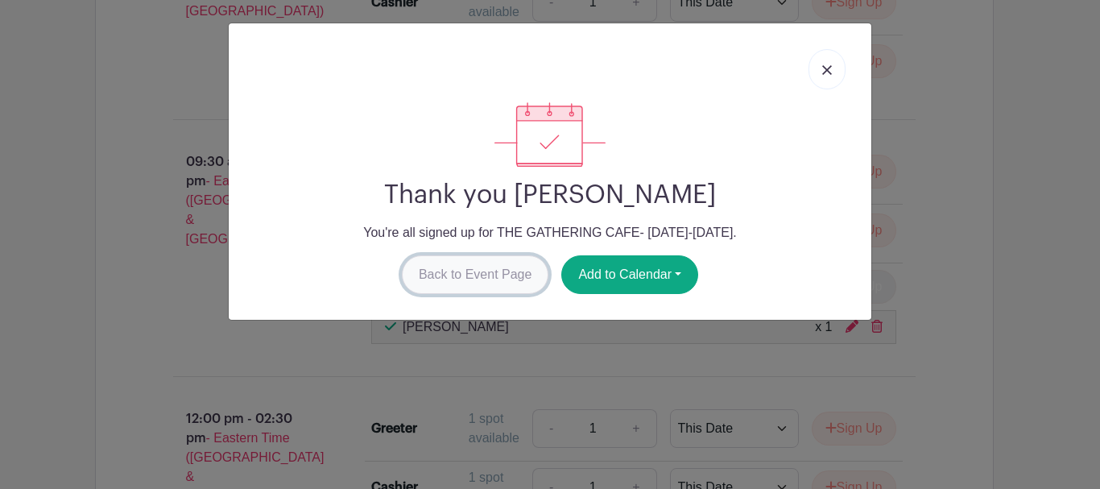
click at [490, 281] on link "Back to Event Page" at bounding box center [475, 274] width 147 height 39
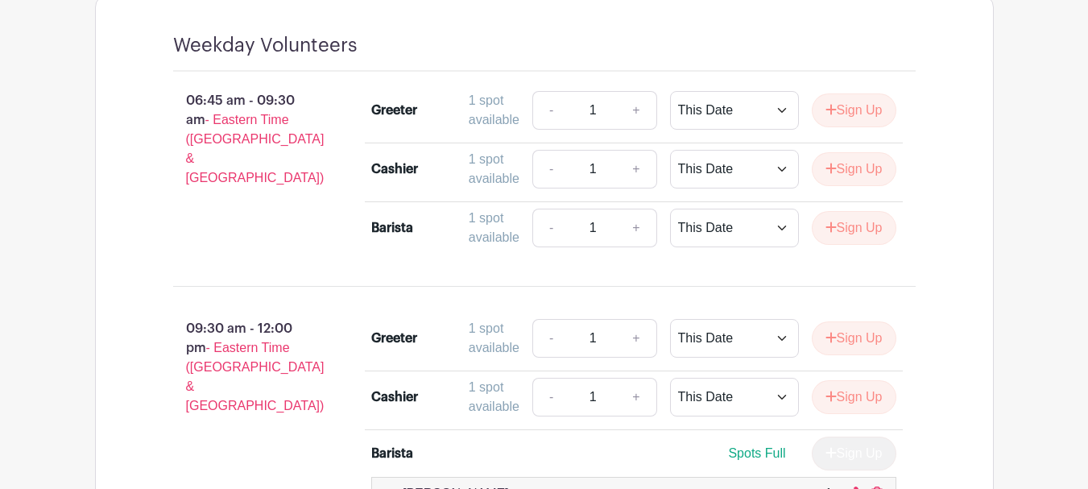
scroll to position [1016, 0]
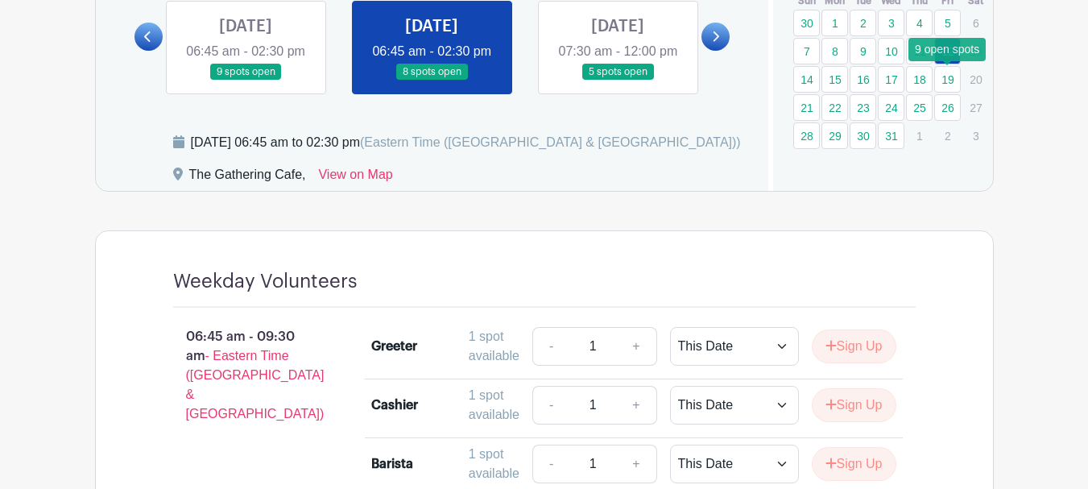
click at [949, 82] on link "19" at bounding box center [947, 79] width 27 height 27
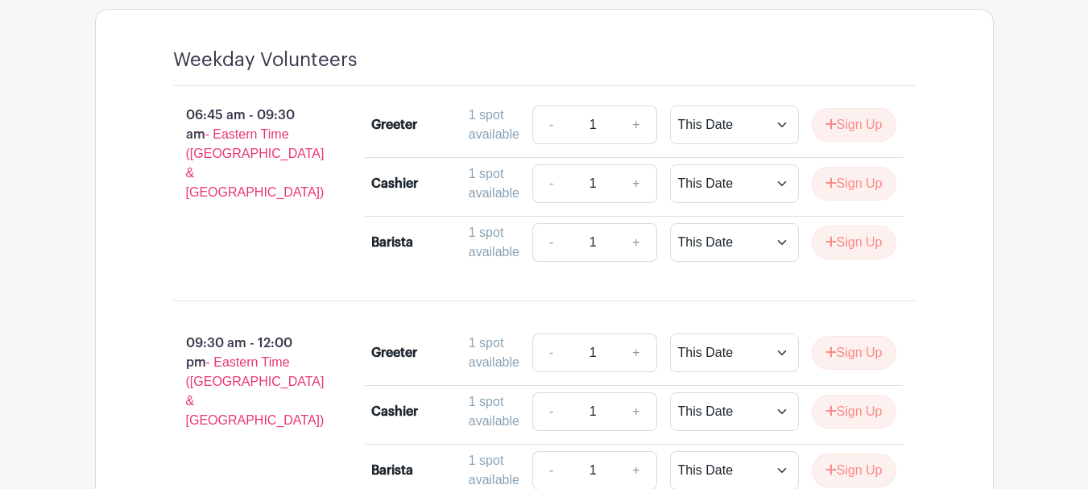
scroll to position [1338, 0]
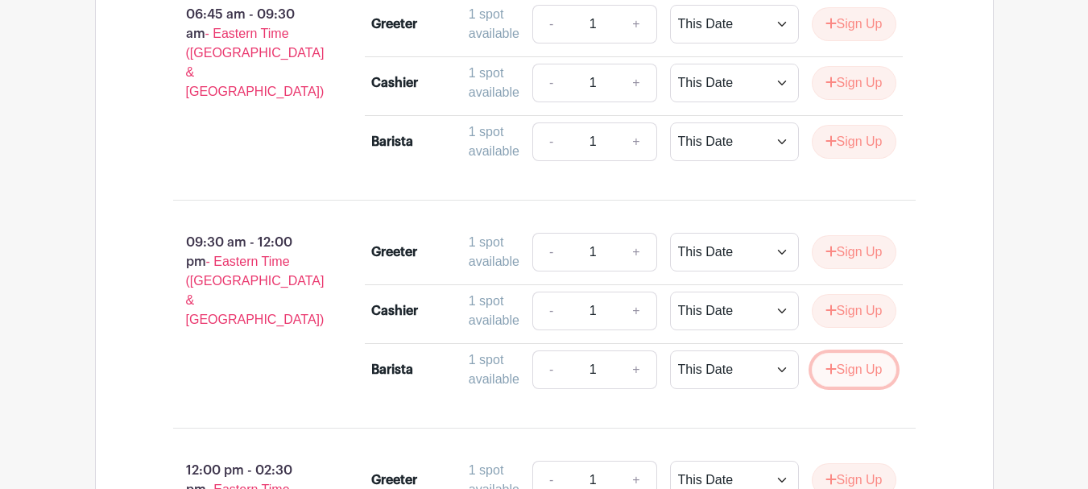
click at [861, 387] on button "Sign Up" at bounding box center [854, 370] width 85 height 34
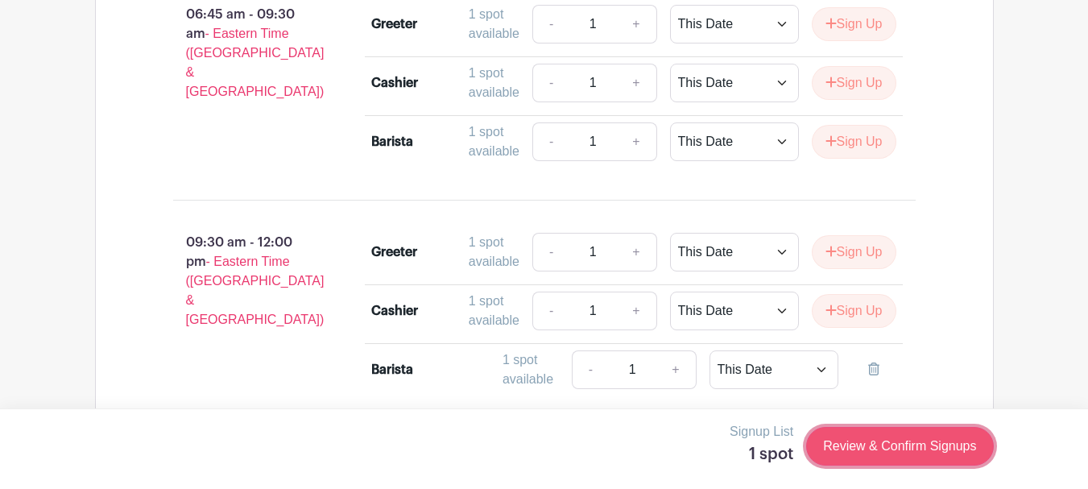
click at [898, 438] on link "Review & Confirm Signups" at bounding box center [899, 446] width 187 height 39
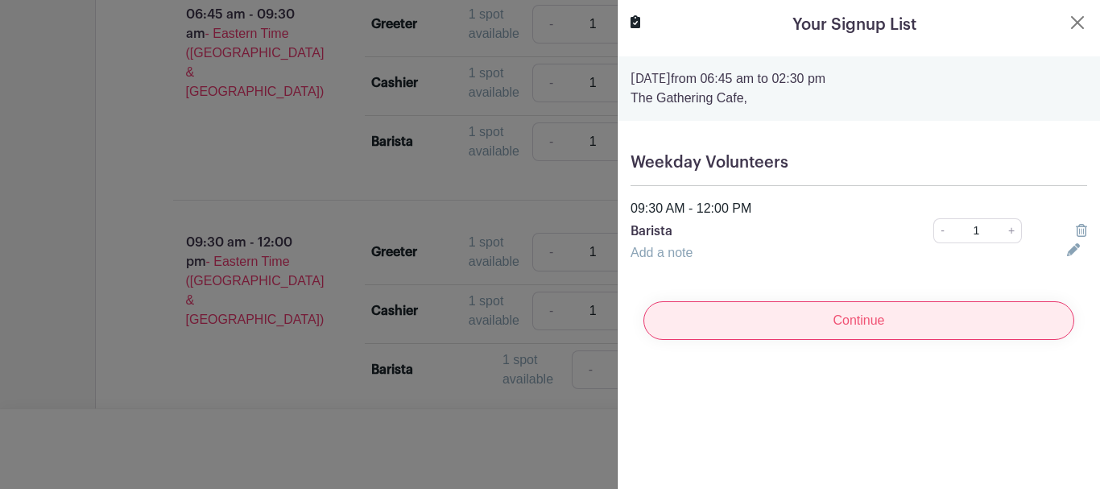
click at [860, 316] on input "Continue" at bounding box center [858, 320] width 431 height 39
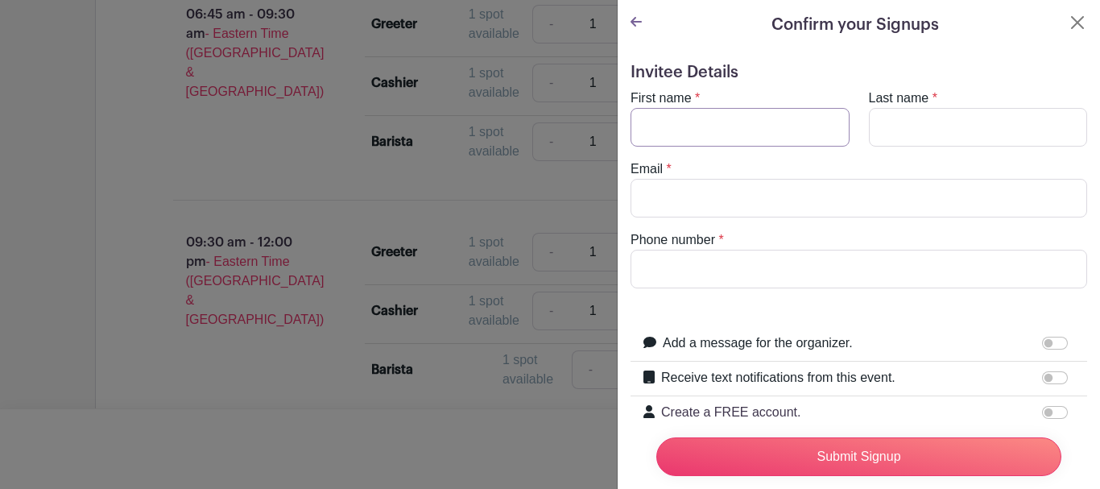
click at [760, 119] on input "First name" at bounding box center [740, 127] width 219 height 39
type input "Deb"
click at [919, 122] on input "Last name" at bounding box center [978, 127] width 219 height 39
type input "Boogaard"
click at [733, 201] on input "Email" at bounding box center [859, 198] width 457 height 39
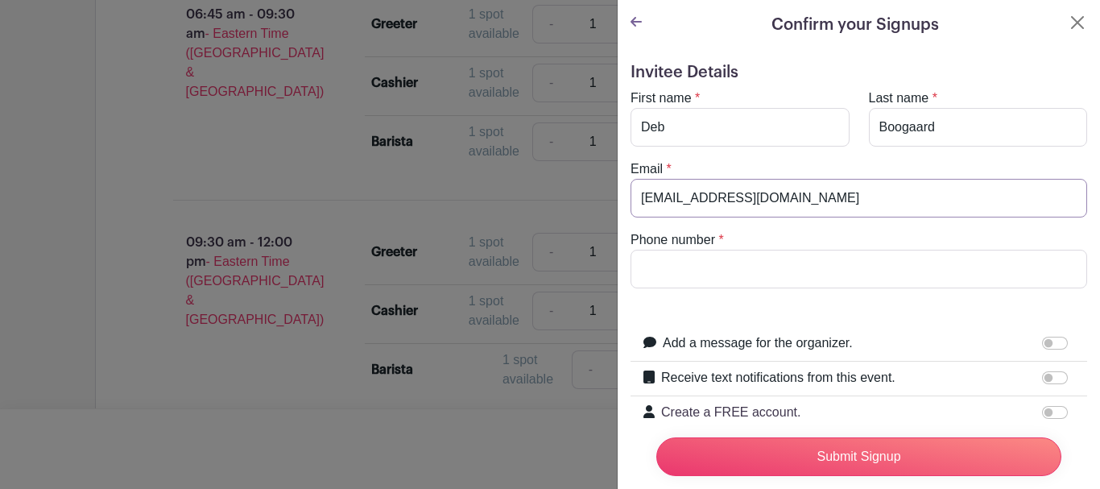
type input "[EMAIL_ADDRESS][DOMAIN_NAME]"
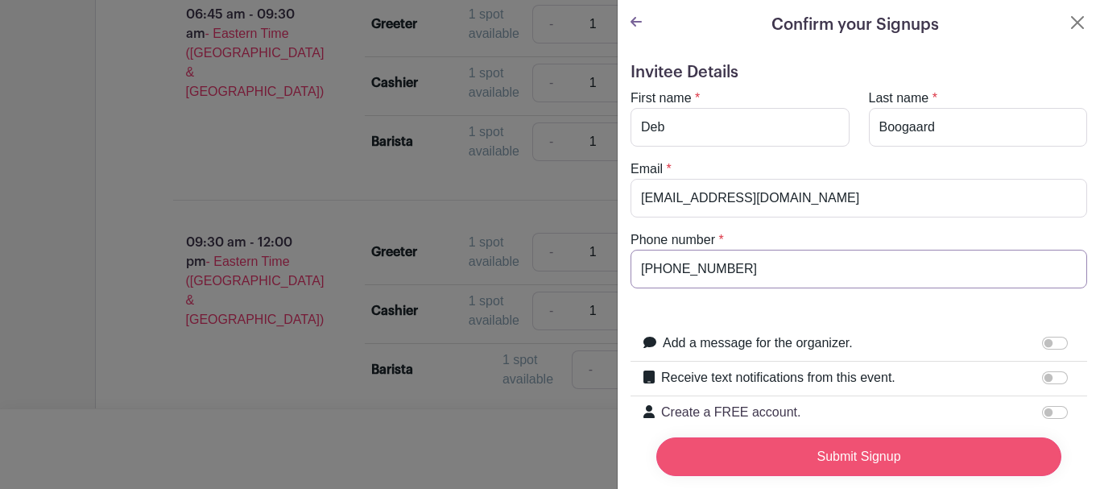
type input "[PHONE_NUMBER]"
click at [825, 455] on input "Submit Signup" at bounding box center [858, 456] width 405 height 39
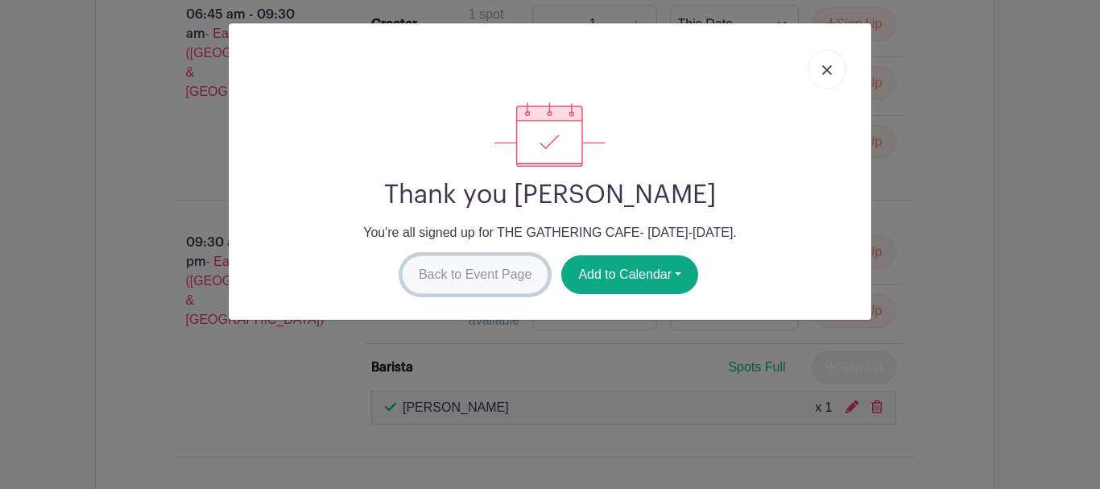
click at [488, 284] on link "Back to Event Page" at bounding box center [475, 274] width 147 height 39
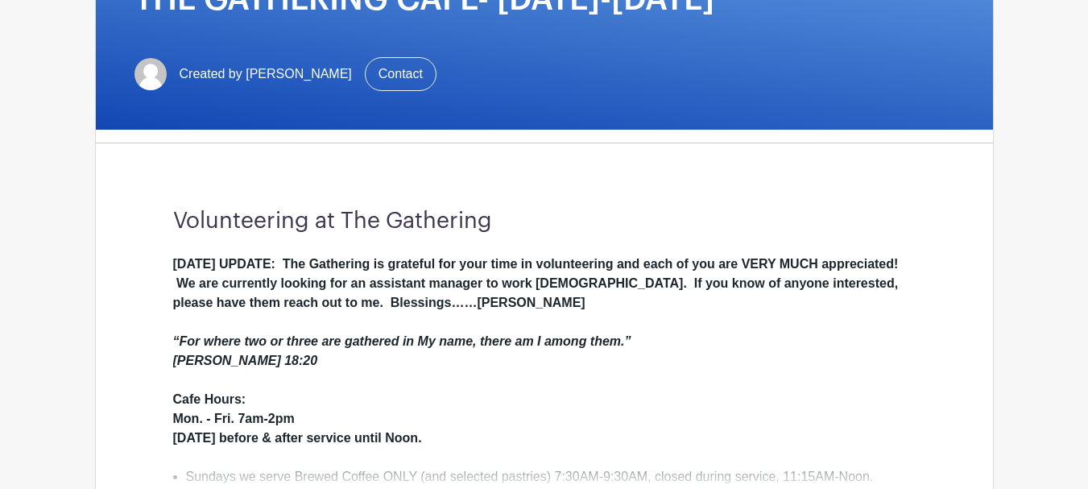
scroll to position [0, 0]
